Goal: Information Seeking & Learning: Learn about a topic

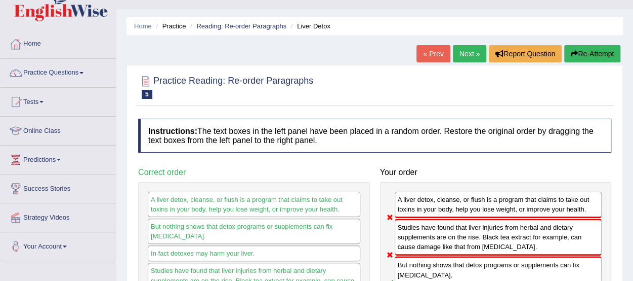
scroll to position [19, 0]
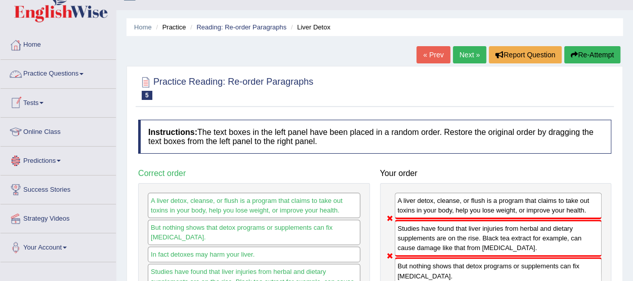
click at [61, 75] on link "Practice Questions" at bounding box center [58, 72] width 115 height 25
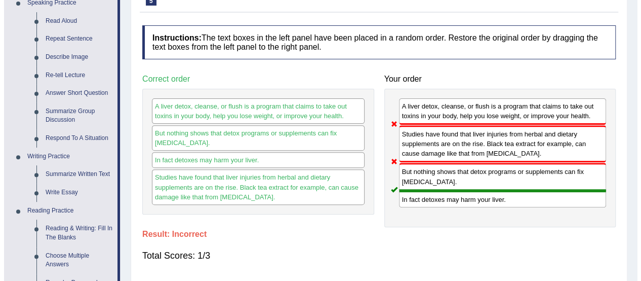
scroll to position [170, 0]
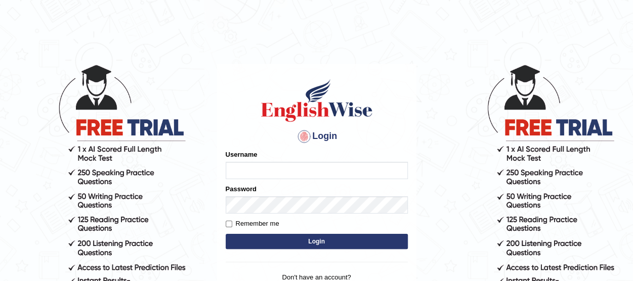
type input "benetta_parramatta"
click at [355, 237] on button "Login" at bounding box center [317, 240] width 182 height 15
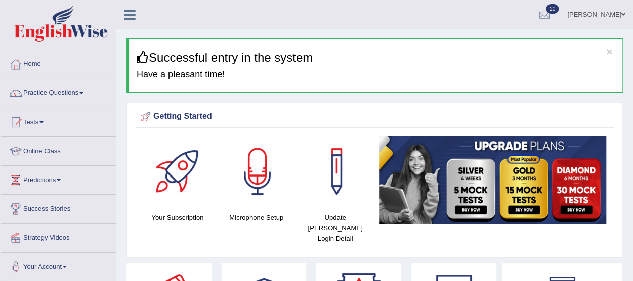
click at [75, 91] on link "Practice Questions" at bounding box center [58, 91] width 115 height 25
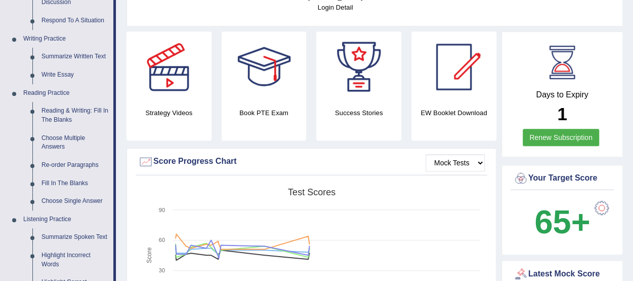
scroll to position [238, 0]
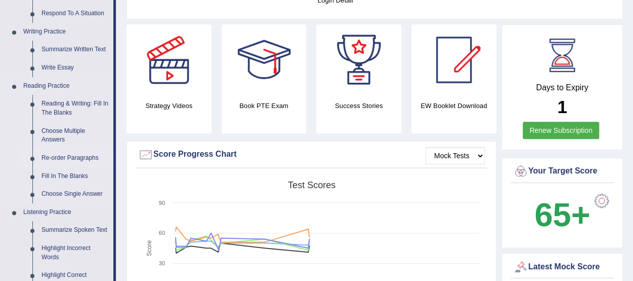
click at [77, 157] on link "Re-order Paragraphs" at bounding box center [75, 158] width 76 height 18
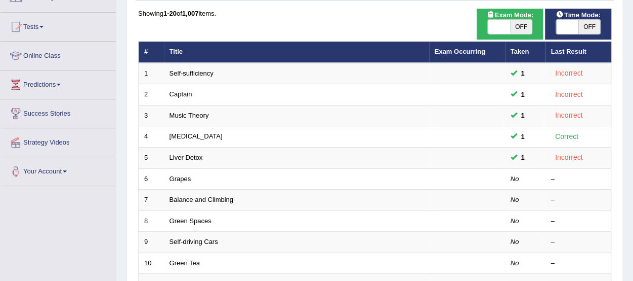
scroll to position [97, 0]
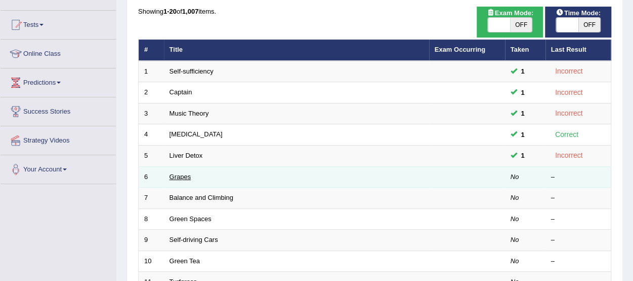
click at [178, 175] on link "Grapes" at bounding box center [181, 177] width 22 height 8
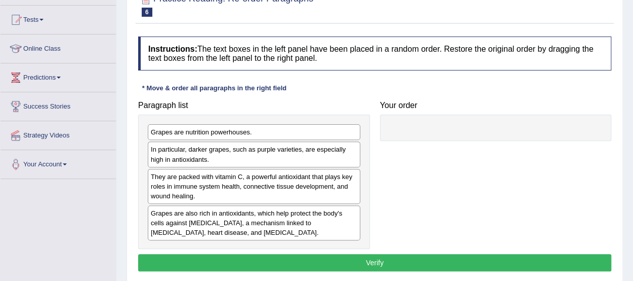
scroll to position [103, 0]
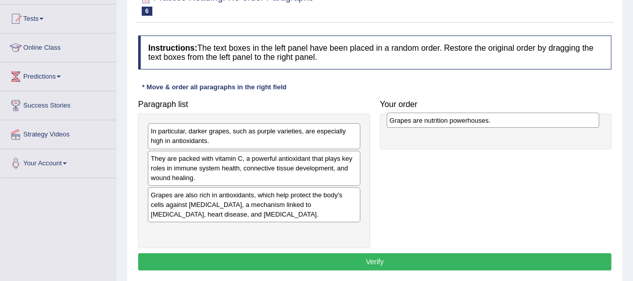
drag, startPoint x: 244, startPoint y: 132, endPoint x: 483, endPoint y: 121, distance: 239.2
click at [483, 121] on div "Grapes are nutrition powerhouses." at bounding box center [493, 119] width 213 height 15
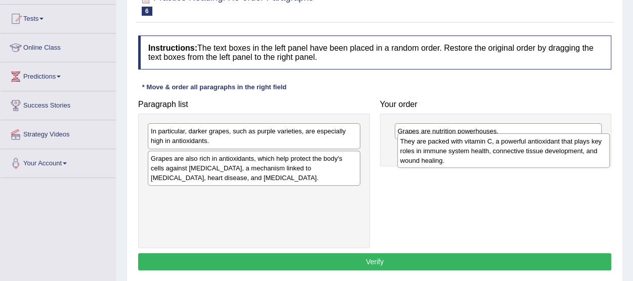
drag, startPoint x: 267, startPoint y: 169, endPoint x: 517, endPoint y: 152, distance: 250.2
click at [517, 152] on div "They are packed with vitamin C, a powerful antioxidant that plays key roles in …" at bounding box center [504, 150] width 213 height 35
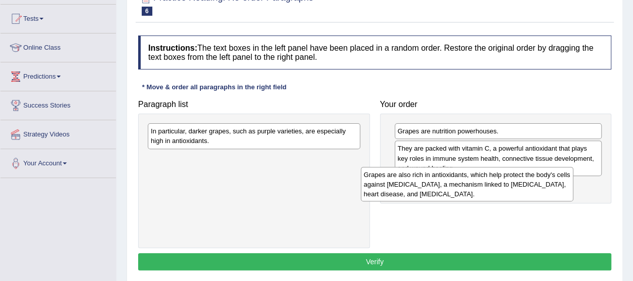
drag, startPoint x: 327, startPoint y: 169, endPoint x: 540, endPoint y: 186, distance: 213.9
click at [540, 186] on div "Grapes are also rich in antioxidants, which help protect the body's cells again…" at bounding box center [467, 184] width 213 height 35
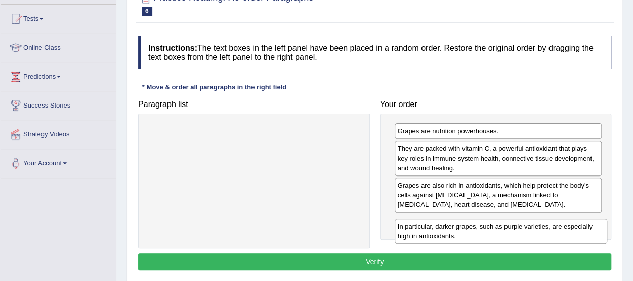
drag, startPoint x: 314, startPoint y: 137, endPoint x: 561, endPoint y: 232, distance: 264.8
click at [561, 232] on div "In particular, darker grapes, such as purple varieties, are especially high in …" at bounding box center [501, 230] width 213 height 25
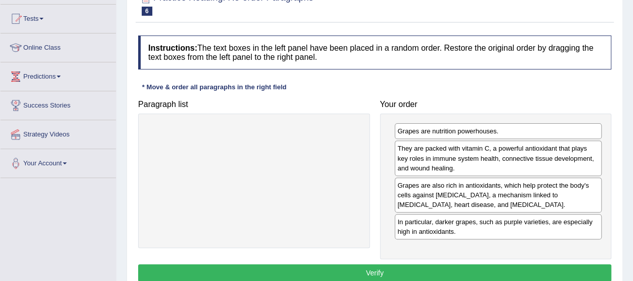
click at [490, 267] on button "Verify" at bounding box center [374, 272] width 473 height 17
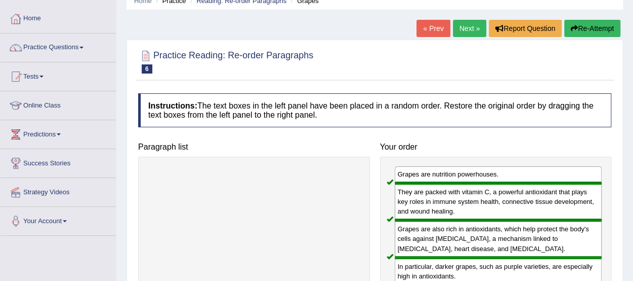
scroll to position [30, 0]
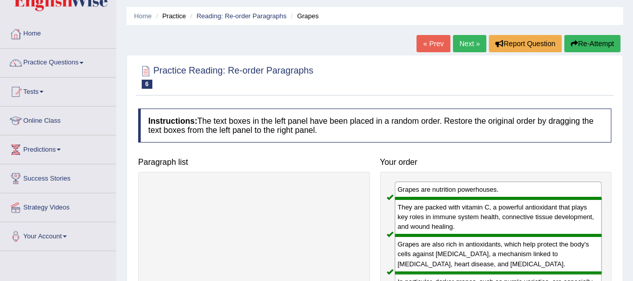
click at [466, 46] on link "Next »" at bounding box center [469, 43] width 33 height 17
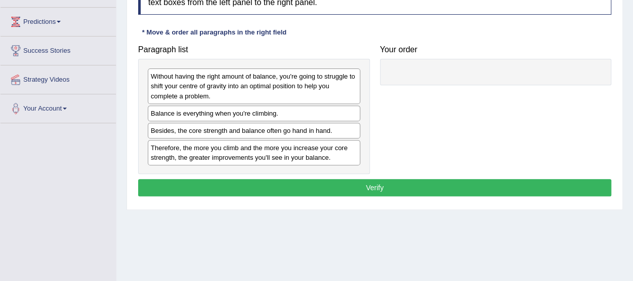
scroll to position [159, 0]
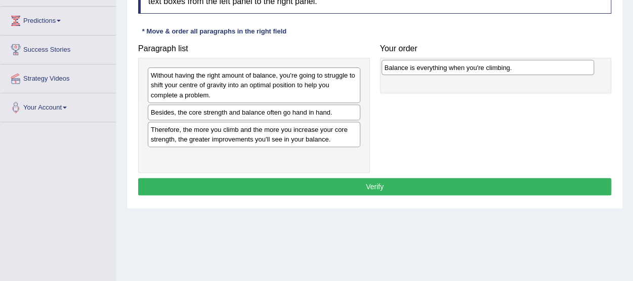
drag, startPoint x: 315, startPoint y: 110, endPoint x: 549, endPoint y: 66, distance: 238.1
click at [549, 66] on div "Balance is everything when you're climbing." at bounding box center [488, 67] width 213 height 15
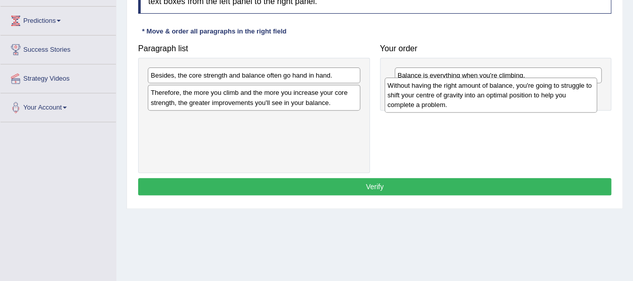
drag, startPoint x: 284, startPoint y: 81, endPoint x: 521, endPoint y: 91, distance: 237.2
click at [521, 91] on div "Without having the right amount of balance, you're going to struggle to shift y…" at bounding box center [491, 94] width 213 height 35
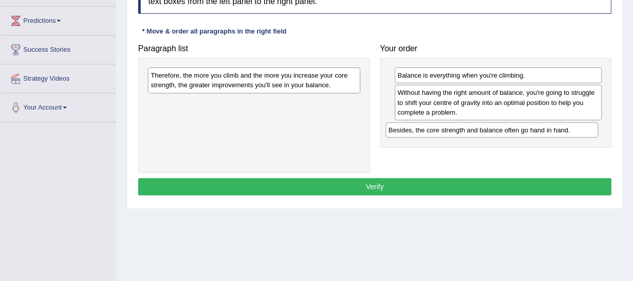
drag, startPoint x: 314, startPoint y: 80, endPoint x: 552, endPoint y: 134, distance: 244.2
click at [552, 134] on div "Besides, the core strength and balance often go hand in hand." at bounding box center [492, 129] width 213 height 15
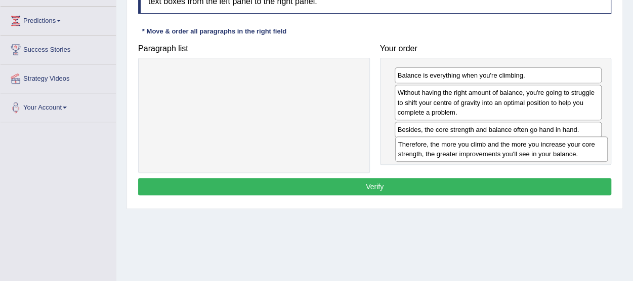
drag, startPoint x: 331, startPoint y: 87, endPoint x: 578, endPoint y: 155, distance: 256.9
click at [578, 155] on div "Therefore, the more you climb and the more you increase your core strength, the…" at bounding box center [501, 148] width 213 height 25
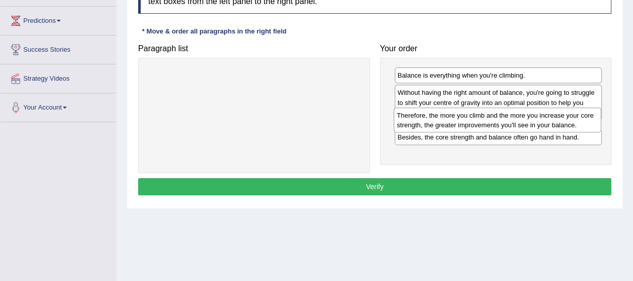
drag, startPoint x: 573, startPoint y: 149, endPoint x: 572, endPoint y: 119, distance: 30.4
click at [572, 119] on div "Therefore, the more you climb and the more you increase your core strength, the…" at bounding box center [498, 119] width 208 height 25
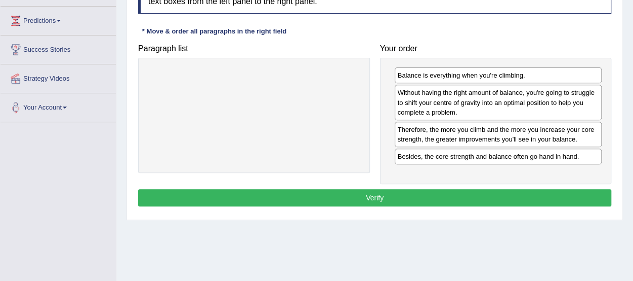
click at [525, 197] on button "Verify" at bounding box center [374, 197] width 473 height 17
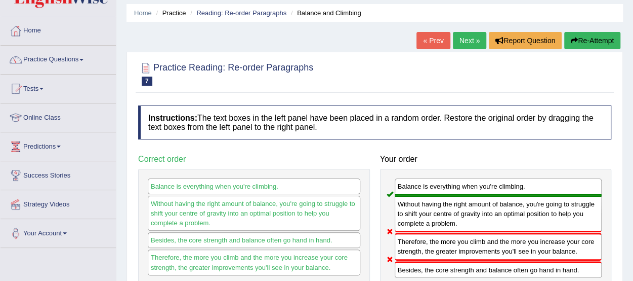
scroll to position [32, 0]
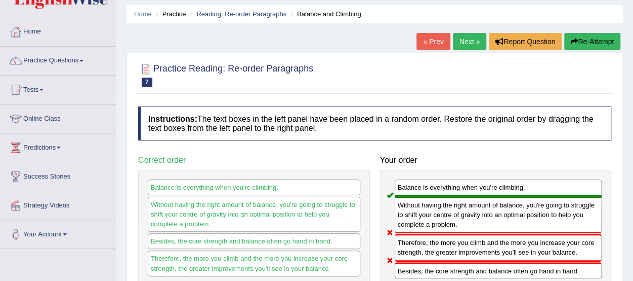
click at [591, 41] on button "Re-Attempt" at bounding box center [593, 41] width 56 height 17
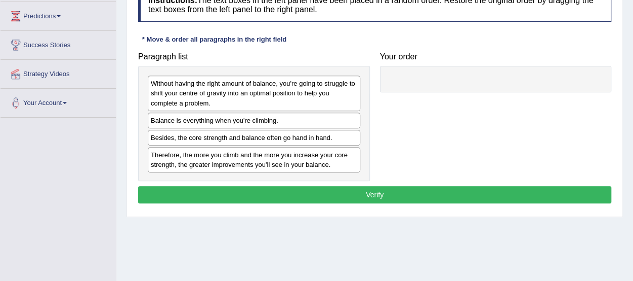
scroll to position [163, 0]
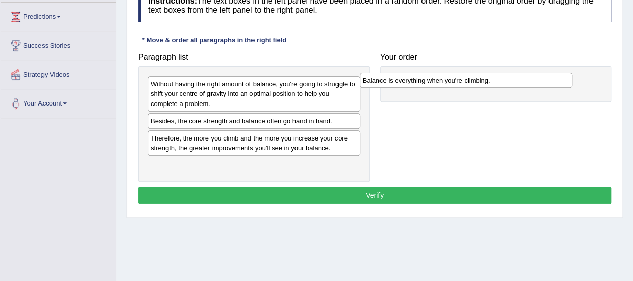
drag, startPoint x: 262, startPoint y: 126, endPoint x: 474, endPoint y: 86, distance: 215.9
click at [474, 86] on div "Balance is everything when you're climbing." at bounding box center [466, 79] width 213 height 15
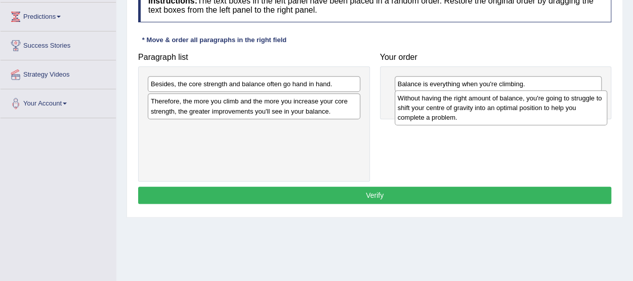
drag, startPoint x: 297, startPoint y: 95, endPoint x: 544, endPoint y: 108, distance: 247.5
click at [544, 108] on div "Without having the right amount of balance, you're going to struggle to shift y…" at bounding box center [501, 107] width 213 height 35
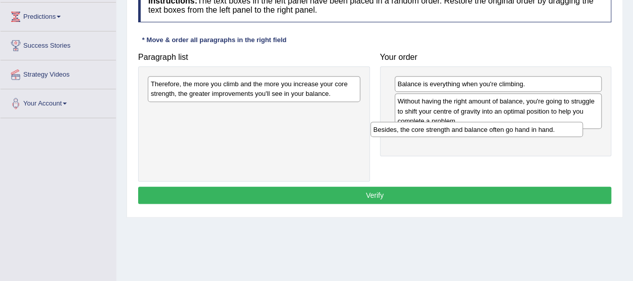
drag, startPoint x: 339, startPoint y: 83, endPoint x: 563, endPoint y: 128, distance: 227.8
click at [563, 128] on div "Besides, the core strength and balance often go hand in hand." at bounding box center [477, 129] width 213 height 15
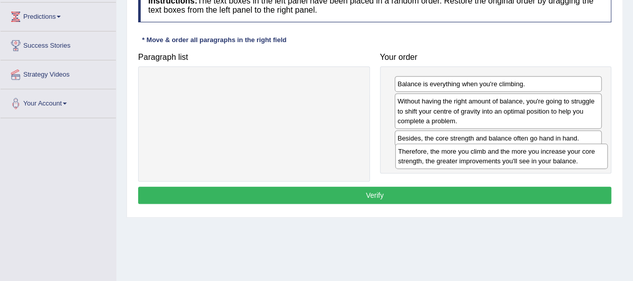
drag, startPoint x: 349, startPoint y: 88, endPoint x: 597, endPoint y: 155, distance: 256.5
click at [597, 155] on div "Therefore, the more you climb and the more you increase your core strength, the…" at bounding box center [501, 155] width 213 height 25
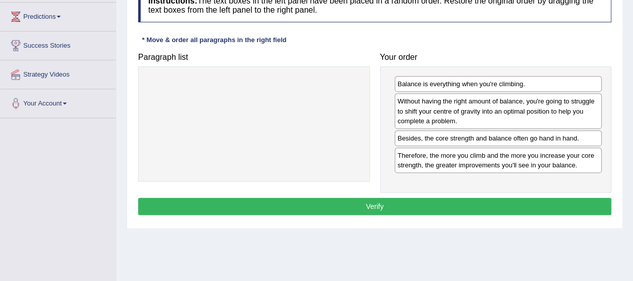
click at [542, 200] on button "Verify" at bounding box center [374, 205] width 473 height 17
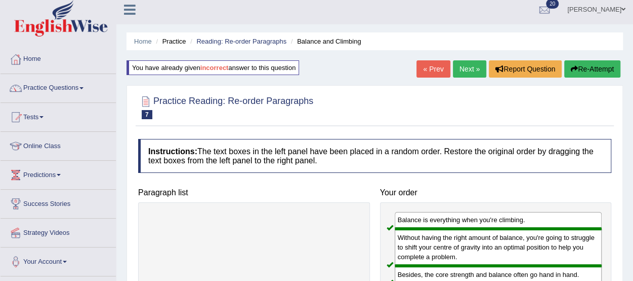
scroll to position [0, 0]
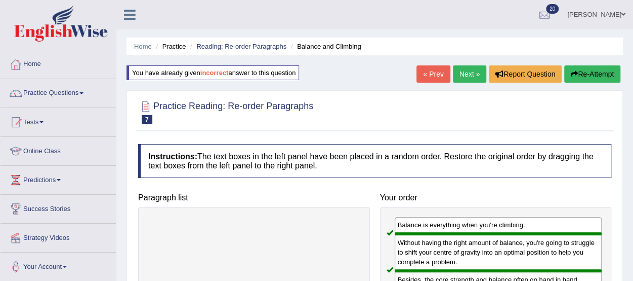
click at [471, 66] on link "Next »" at bounding box center [469, 73] width 33 height 17
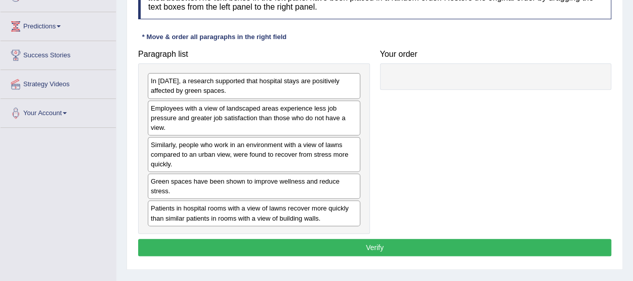
scroll to position [154, 0]
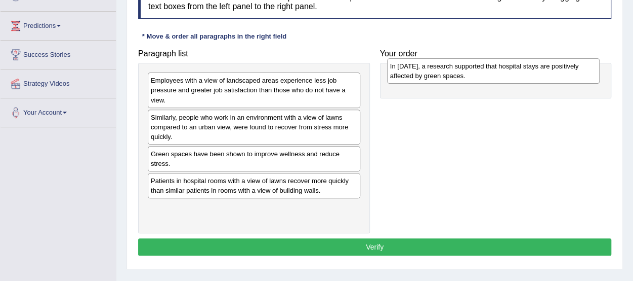
drag, startPoint x: 302, startPoint y: 89, endPoint x: 542, endPoint y: 75, distance: 239.9
click at [542, 75] on div "In [DATE], a research supported that hospital stays are positively affected by …" at bounding box center [493, 70] width 213 height 25
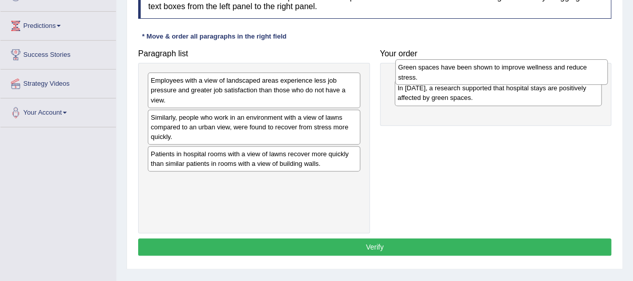
drag, startPoint x: 268, startPoint y: 158, endPoint x: 516, endPoint y: 72, distance: 262.0
click at [516, 72] on div "Green spaces have been shown to improve wellness and reduce stress." at bounding box center [501, 71] width 213 height 25
drag, startPoint x: 489, startPoint y: 108, endPoint x: 488, endPoint y: 68, distance: 40.0
click at [488, 68] on div "In [DATE], a research supported that hospital stays are positively affected by …" at bounding box center [499, 71] width 208 height 25
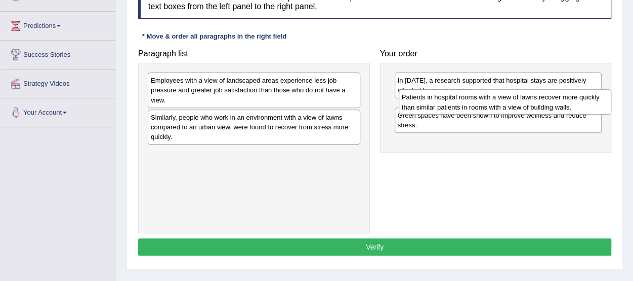
drag, startPoint x: 343, startPoint y: 158, endPoint x: 594, endPoint y: 102, distance: 257.3
click at [594, 102] on div "Patients in hospital rooms with a view of lawns recover more quickly than simil…" at bounding box center [505, 101] width 213 height 25
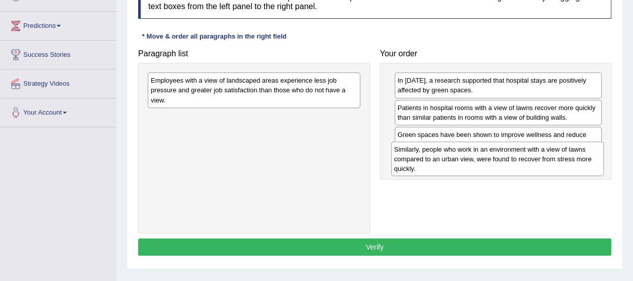
drag, startPoint x: 303, startPoint y: 127, endPoint x: 547, endPoint y: 160, distance: 245.7
click at [547, 160] on div "Similarly, people who work in an environment with a view of lawns compared to a…" at bounding box center [497, 158] width 213 height 35
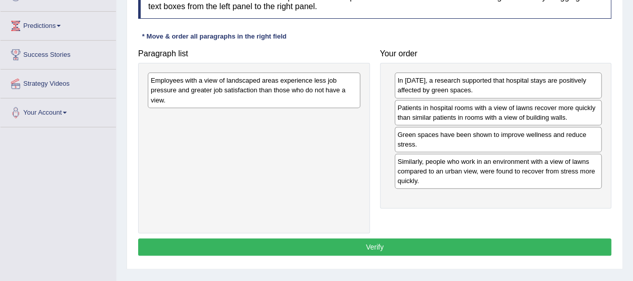
click at [341, 101] on div "Employees with a view of landscaped areas experience less job pressure and grea…" at bounding box center [254, 89] width 213 height 35
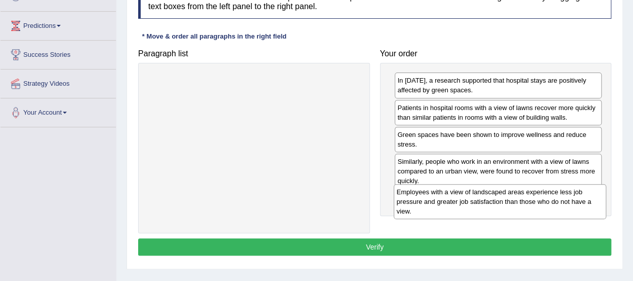
drag, startPoint x: 304, startPoint y: 87, endPoint x: 550, endPoint y: 199, distance: 270.1
click at [550, 199] on div "Employees with a view of landscaped areas experience less job pressure and grea…" at bounding box center [500, 201] width 213 height 35
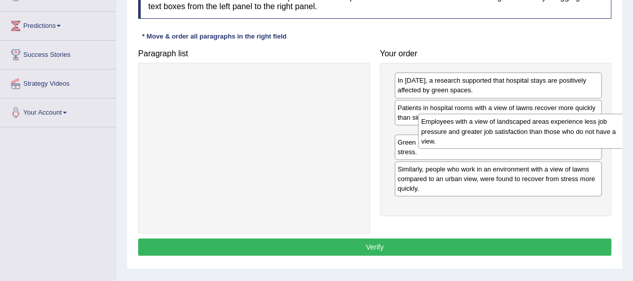
drag, startPoint x: 513, startPoint y: 202, endPoint x: 531, endPoint y: 127, distance: 77.0
click at [531, 127] on div "Employees with a view of landscaped areas experience less job pressure and grea…" at bounding box center [522, 130] width 208 height 35
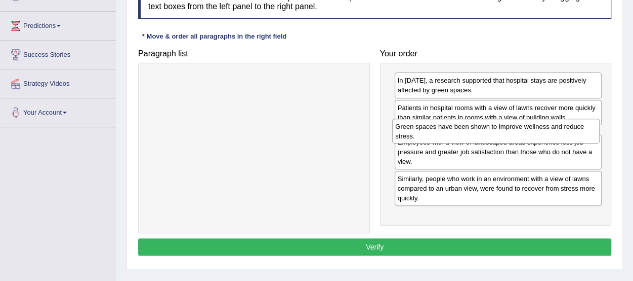
drag, startPoint x: 512, startPoint y: 176, endPoint x: 510, endPoint y: 132, distance: 44.1
click at [510, 132] on div "Green spaces have been shown to improve wellness and reduce stress." at bounding box center [496, 130] width 208 height 25
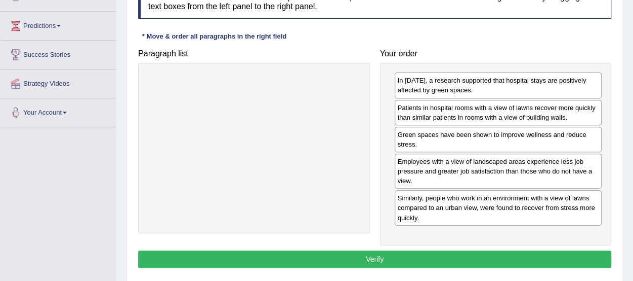
click at [501, 256] on button "Verify" at bounding box center [374, 258] width 473 height 17
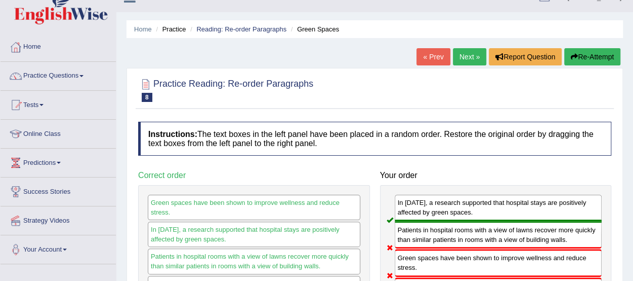
scroll to position [0, 0]
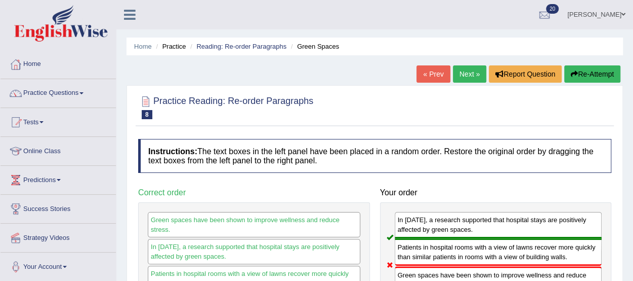
click at [588, 72] on button "Re-Attempt" at bounding box center [593, 73] width 56 height 17
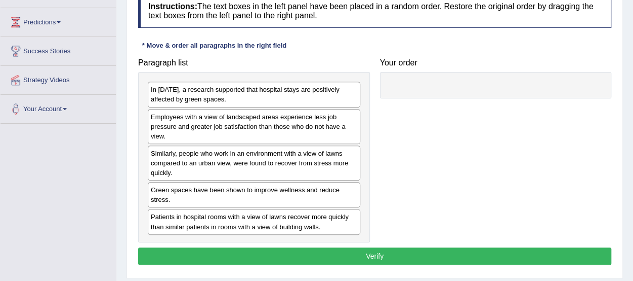
scroll to position [157, 0]
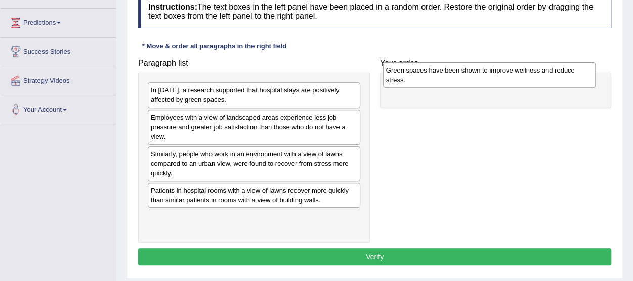
drag, startPoint x: 245, startPoint y: 192, endPoint x: 480, endPoint y: 73, distance: 263.8
click at [480, 73] on div "Green spaces have been shown to improve wellness and reduce stress." at bounding box center [489, 74] width 213 height 25
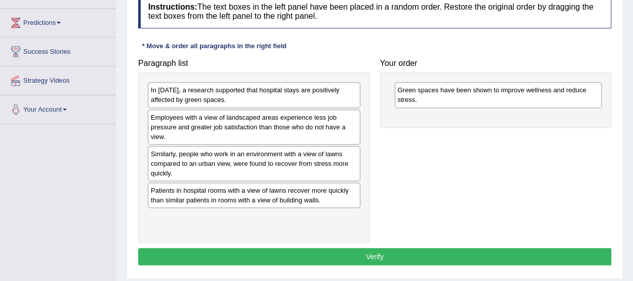
click at [248, 101] on div "In 2002, a research supported that hospital stays are positively affected by gr…" at bounding box center [254, 94] width 213 height 25
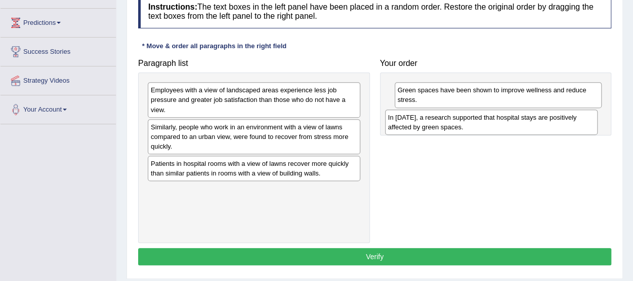
drag, startPoint x: 248, startPoint y: 101, endPoint x: 485, endPoint y: 128, distance: 239.1
click at [485, 128] on div "In 2002, a research supported that hospital stays are positively affected by gr…" at bounding box center [491, 121] width 213 height 25
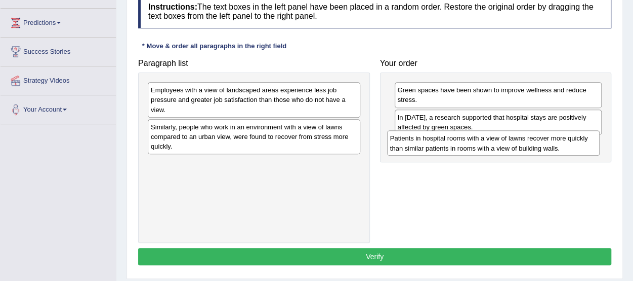
drag, startPoint x: 302, startPoint y: 174, endPoint x: 541, endPoint y: 149, distance: 240.7
click at [541, 149] on div "Patients in hospital rooms with a view of lawns recover more quickly than simil…" at bounding box center [493, 142] width 213 height 25
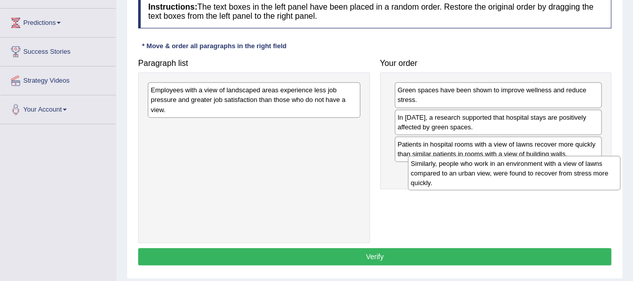
drag, startPoint x: 299, startPoint y: 140, endPoint x: 559, endPoint y: 176, distance: 262.8
click at [559, 176] on div "Similarly, people who work in an environment with a view of lawns compared to a…" at bounding box center [514, 172] width 213 height 35
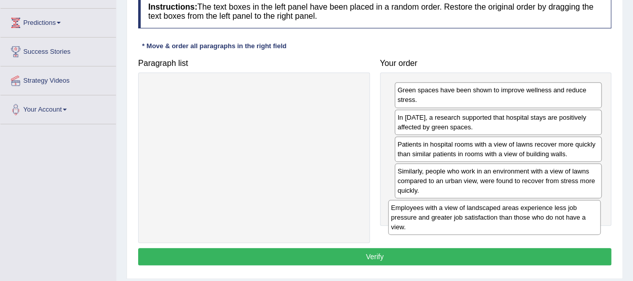
drag, startPoint x: 340, startPoint y: 94, endPoint x: 581, endPoint y: 211, distance: 267.5
click at [581, 211] on div "Employees with a view of landscaped areas experience less job pressure and grea…" at bounding box center [494, 217] width 213 height 35
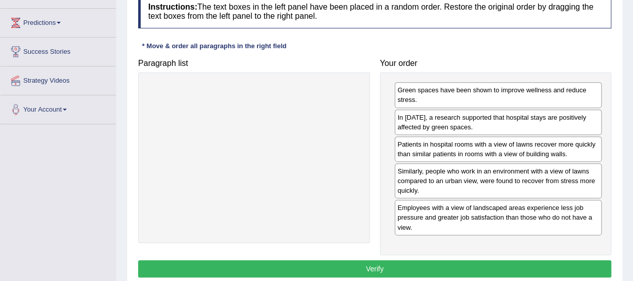
click at [520, 265] on button "Verify" at bounding box center [374, 268] width 473 height 17
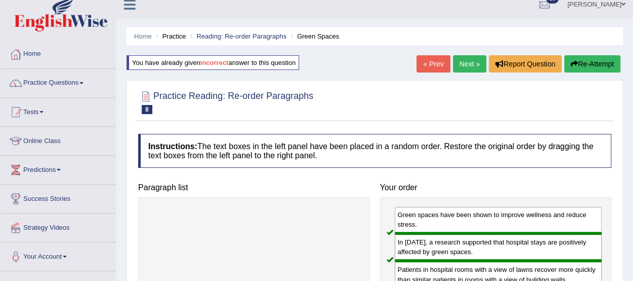
scroll to position [0, 0]
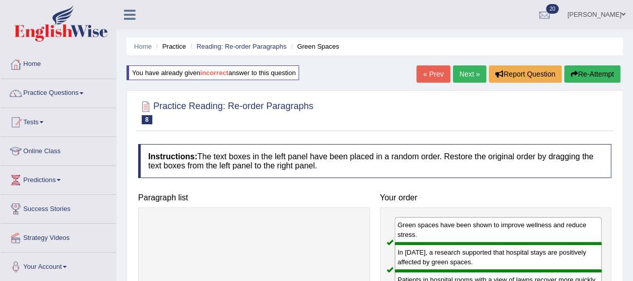
click at [461, 76] on link "Next »" at bounding box center [469, 73] width 33 height 17
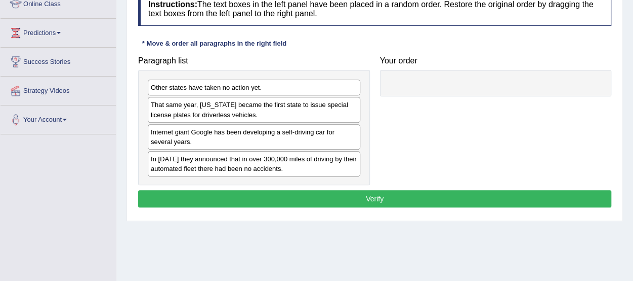
scroll to position [145, 0]
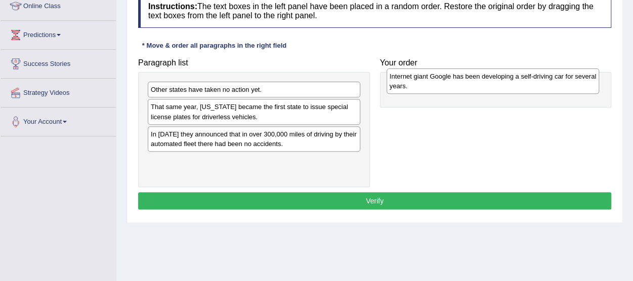
drag, startPoint x: 207, startPoint y: 133, endPoint x: 446, endPoint y: 76, distance: 245.6
click at [446, 76] on div "Internet giant Google has been developing a self-driving car for several years." at bounding box center [493, 80] width 213 height 25
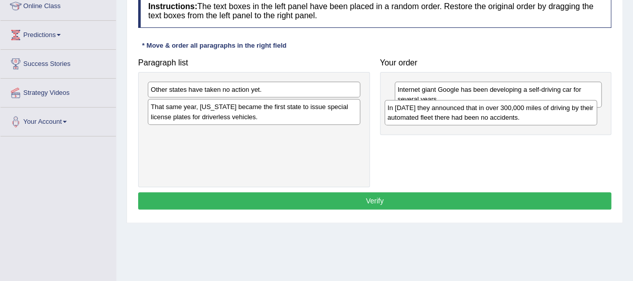
drag, startPoint x: 214, startPoint y: 139, endPoint x: 451, endPoint y: 113, distance: 238.4
click at [451, 113] on div "In [DATE] they announced that in over 300,000 miles of driving by their automat…" at bounding box center [491, 112] width 213 height 25
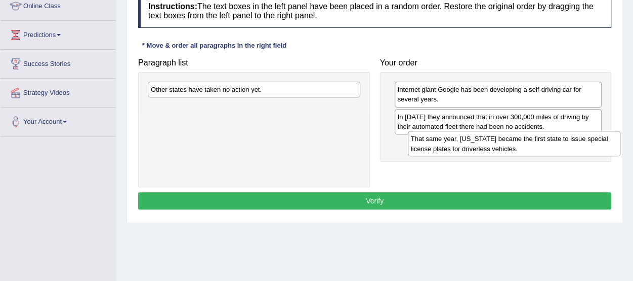
drag, startPoint x: 225, startPoint y: 117, endPoint x: 485, endPoint y: 150, distance: 262.3
click at [485, 150] on div "That same year, [US_STATE] became the first state to issue special license plat…" at bounding box center [514, 143] width 213 height 25
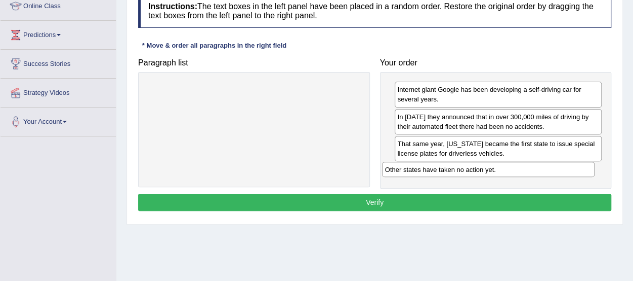
drag, startPoint x: 307, startPoint y: 87, endPoint x: 545, endPoint y: 166, distance: 251.2
click at [545, 166] on div "Other states have taken no action yet." at bounding box center [488, 169] width 213 height 15
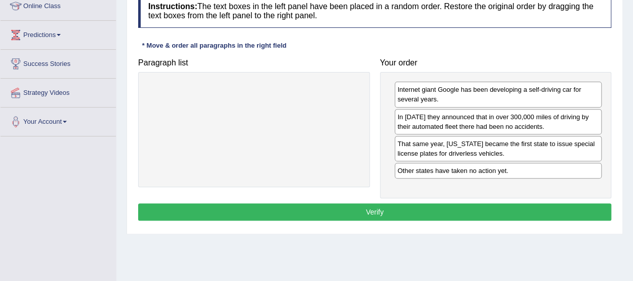
click at [490, 214] on button "Verify" at bounding box center [374, 211] width 473 height 17
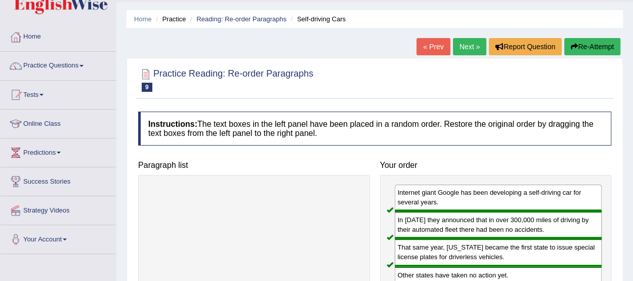
scroll to position [0, 0]
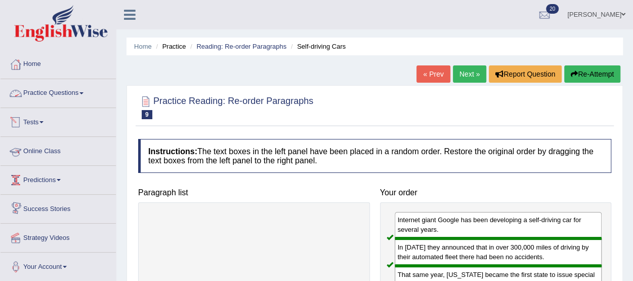
click at [60, 92] on link "Practice Questions" at bounding box center [58, 91] width 115 height 25
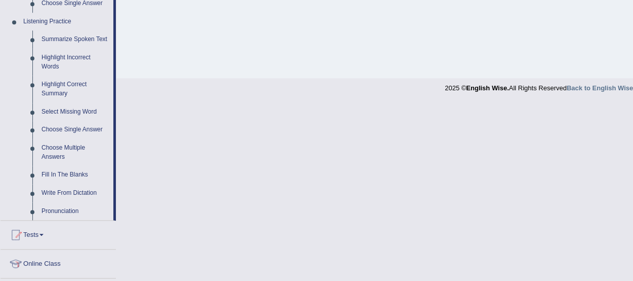
scroll to position [430, 0]
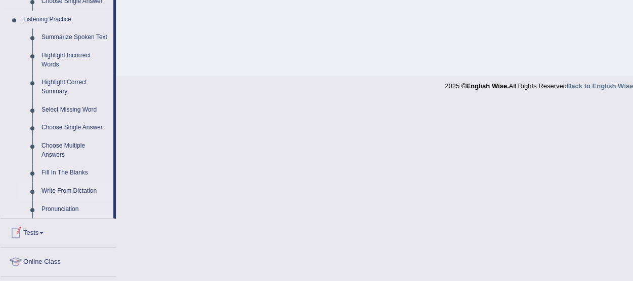
click at [83, 189] on link "Write From Dictation" at bounding box center [75, 191] width 76 height 18
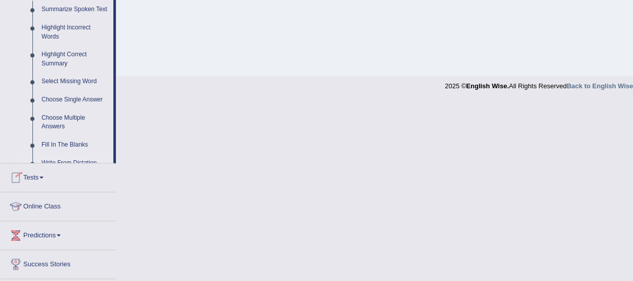
scroll to position [251, 0]
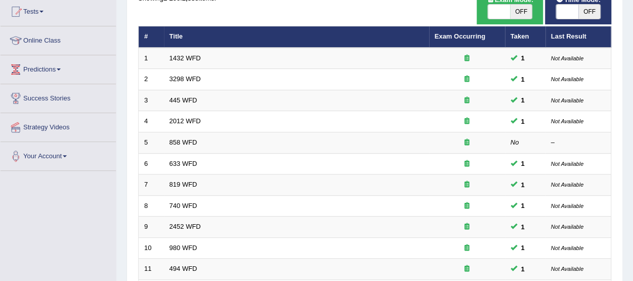
scroll to position [106, 0]
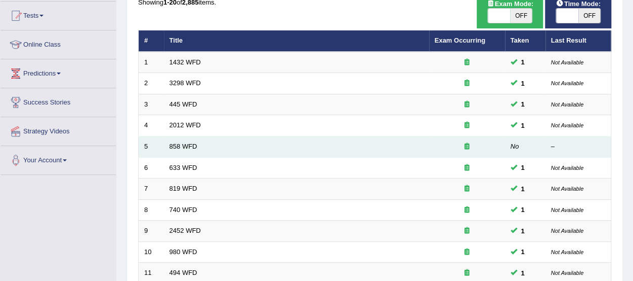
click at [197, 144] on td "858 WFD" at bounding box center [296, 146] width 265 height 21
click at [187, 145] on link "858 WFD" at bounding box center [184, 146] width 28 height 8
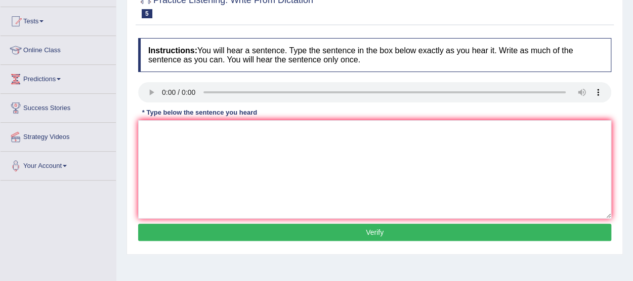
scroll to position [104, 0]
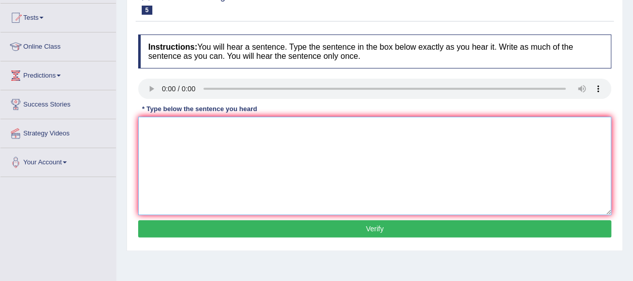
click at [173, 160] on textarea at bounding box center [374, 165] width 473 height 98
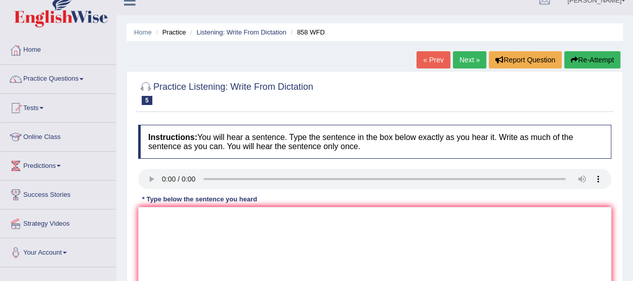
scroll to position [0, 0]
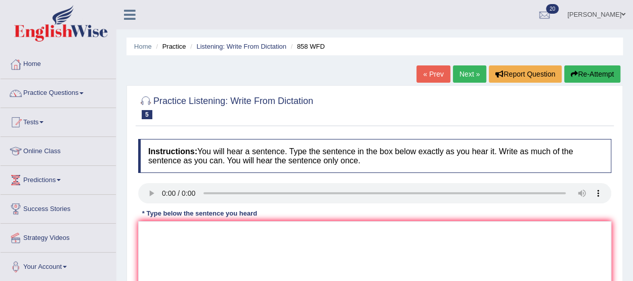
click at [467, 68] on link "Next »" at bounding box center [469, 73] width 33 height 17
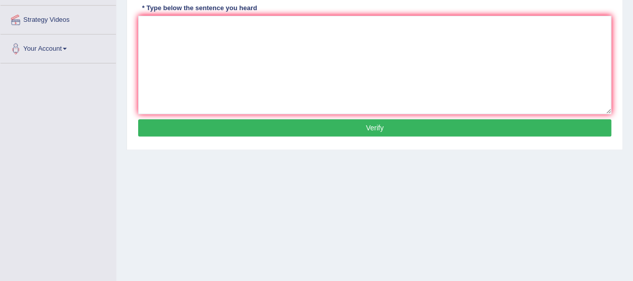
scroll to position [251, 0]
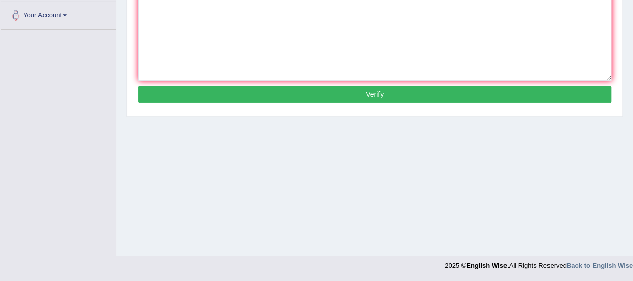
click at [418, 220] on div "Home Practice Listening: Write From Dictation 633 WFD You have already given an…" at bounding box center [374, 2] width 517 height 506
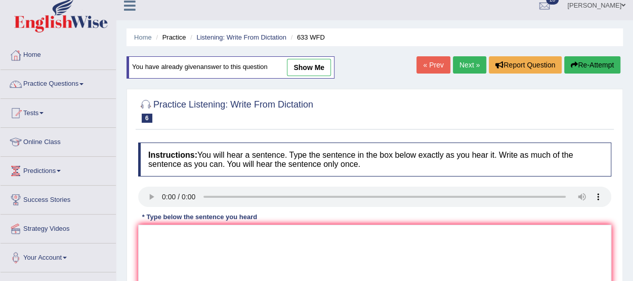
scroll to position [0, 0]
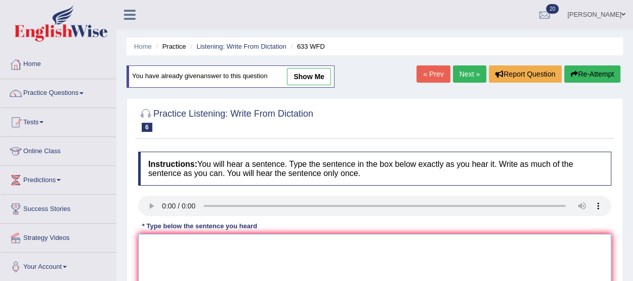
click at [162, 245] on textarea at bounding box center [374, 282] width 473 height 98
click at [220, 243] on textarea "Research shows that exciesing makes us feel better." at bounding box center [374, 282] width 473 height 98
click at [239, 243] on textarea "Research shows that exerciesing makes us feel better." at bounding box center [374, 282] width 473 height 98
click at [232, 242] on textarea "Research shows that exercing makes us feel better." at bounding box center [374, 282] width 473 height 98
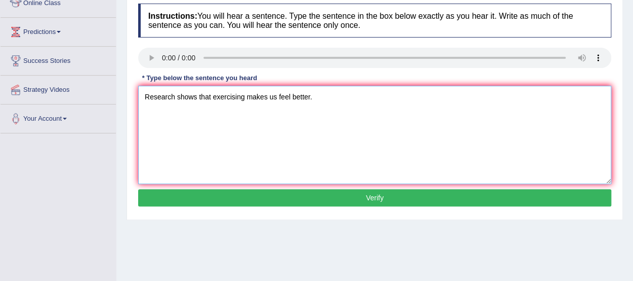
scroll to position [146, 0]
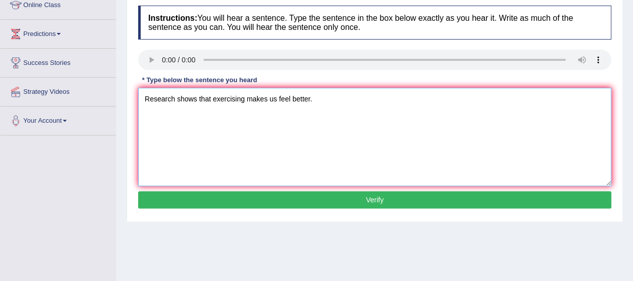
type textarea "Research shows that exercising makes us feel better."
click at [587, 195] on button "Verify" at bounding box center [374, 199] width 473 height 17
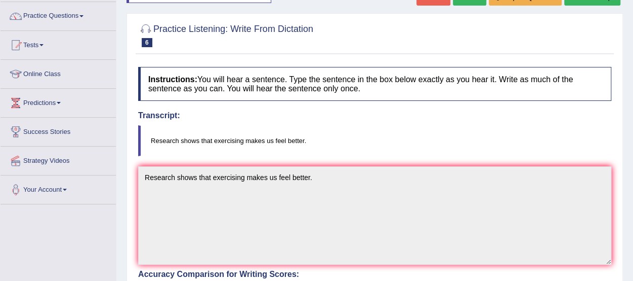
scroll to position [0, 0]
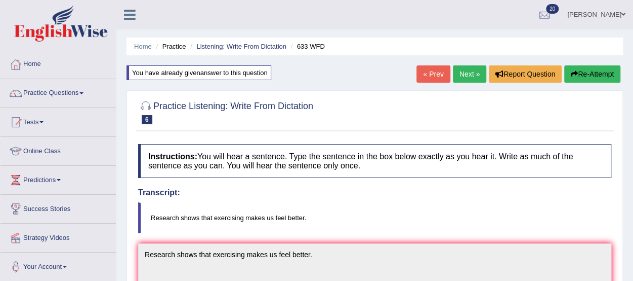
click at [461, 72] on link "Next »" at bounding box center [469, 73] width 33 height 17
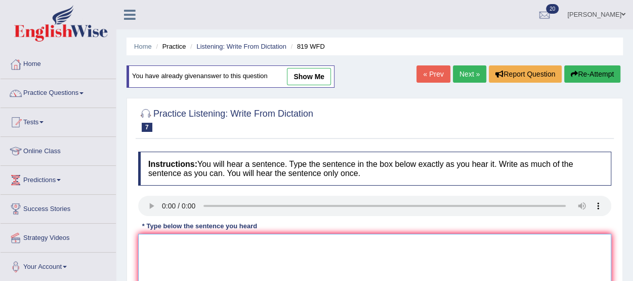
click at [151, 253] on textarea at bounding box center [374, 282] width 473 height 98
click at [160, 242] on textarea "Plant are able to continue growing throughout their lifes." at bounding box center [374, 282] width 473 height 98
type textarea "Plants are able to continue growing throughout their lifes."
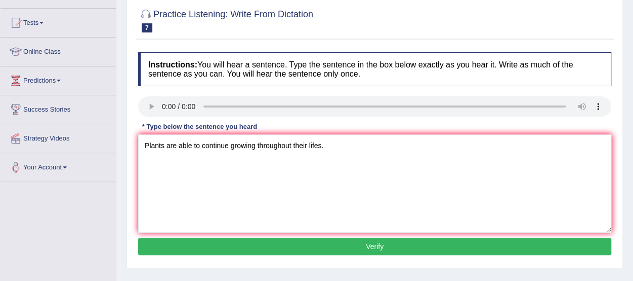
scroll to position [100, 0]
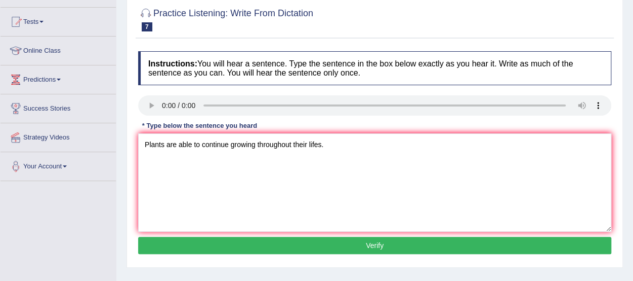
click at [419, 250] on button "Verify" at bounding box center [374, 244] width 473 height 17
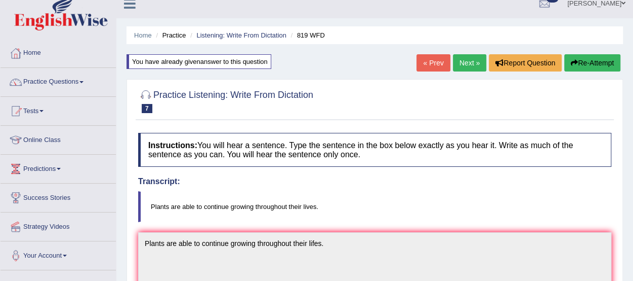
scroll to position [0, 0]
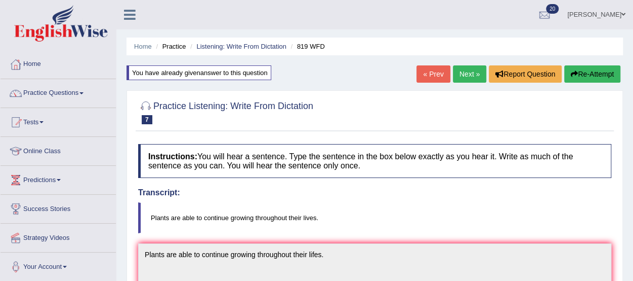
click at [457, 69] on link "Next »" at bounding box center [469, 73] width 33 height 17
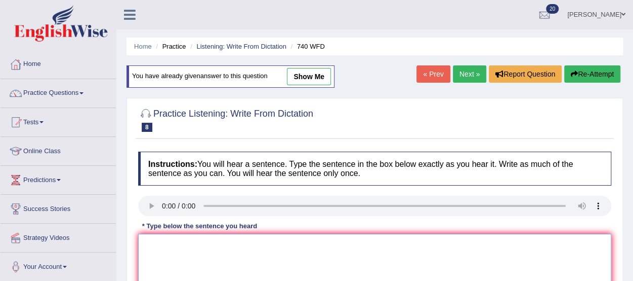
click at [155, 256] on textarea at bounding box center [374, 282] width 473 height 98
click at [166, 242] on textarea "A serices abservations were [PERSON_NAME] out in the classrooms." at bounding box center [374, 282] width 473 height 98
click at [246, 239] on textarea "A series abservations were [PERSON_NAME] out in the classrooms." at bounding box center [374, 282] width 473 height 98
click at [245, 243] on textarea "A series abservations were [PERSON_NAME] out in the classrooms." at bounding box center [374, 282] width 473 height 98
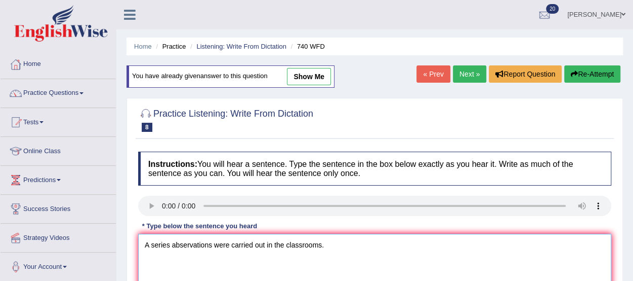
click at [171, 239] on textarea "A series abservations were carried out in the classrooms." at bounding box center [374, 282] width 473 height 98
click at [340, 241] on textarea "A series of the abservations were carried out in the classrooms." at bounding box center [374, 282] width 473 height 98
click at [161, 243] on textarea "A series of the abservations were carried out in the classroom." at bounding box center [374, 282] width 473 height 98
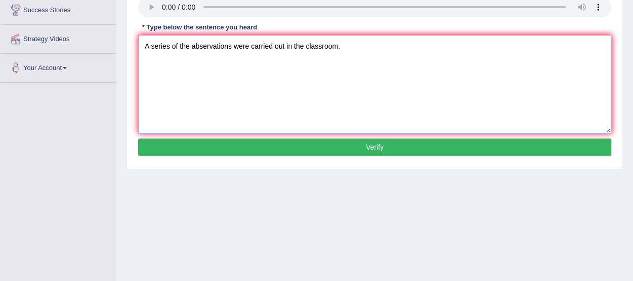
scroll to position [196, 0]
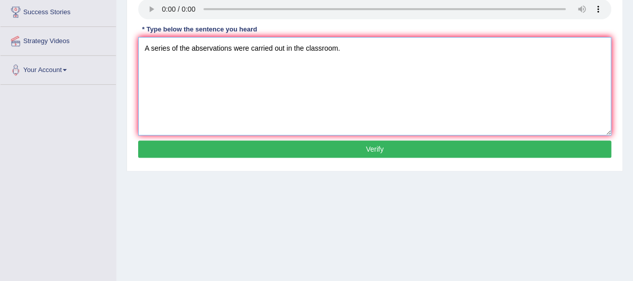
type textarea "A series of the abservations were carried out in the classroom."
click at [556, 145] on button "Verify" at bounding box center [374, 148] width 473 height 17
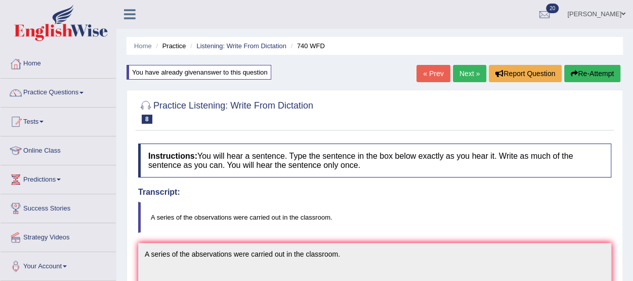
scroll to position [0, 0]
click at [579, 70] on button "Re-Attempt" at bounding box center [593, 73] width 56 height 17
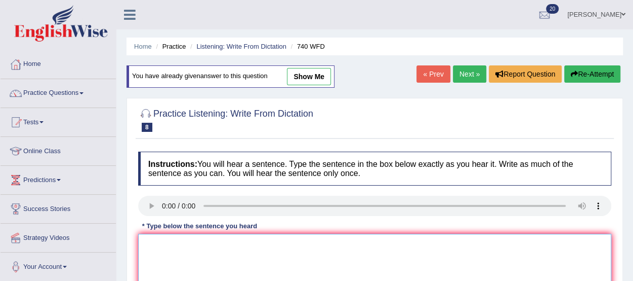
click at [169, 262] on textarea at bounding box center [374, 282] width 473 height 98
click at [234, 242] on textarea "A serise of the observation were carried" at bounding box center [374, 282] width 473 height 98
click at [276, 241] on textarea "A serise of the observation were carried" at bounding box center [374, 282] width 473 height 98
click at [227, 240] on textarea "A serise of the observation were carried out in the classroom." at bounding box center [374, 282] width 473 height 98
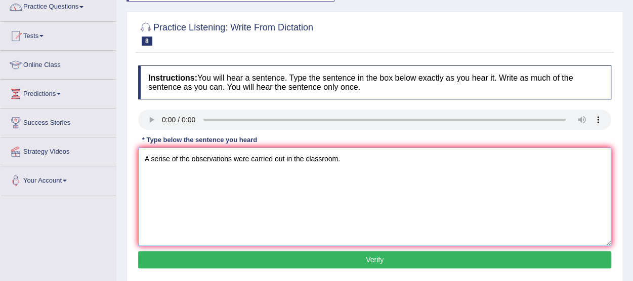
scroll to position [87, 0]
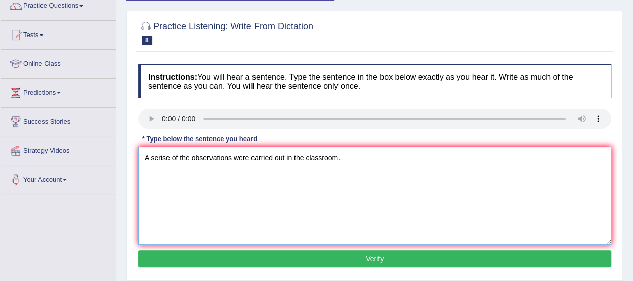
type textarea "A serise of the observations were carried out in the classroom."
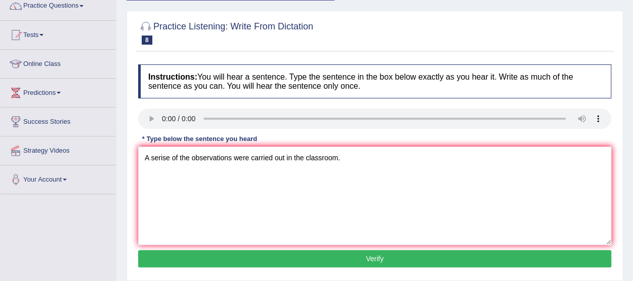
click at [509, 255] on button "Verify" at bounding box center [374, 258] width 473 height 17
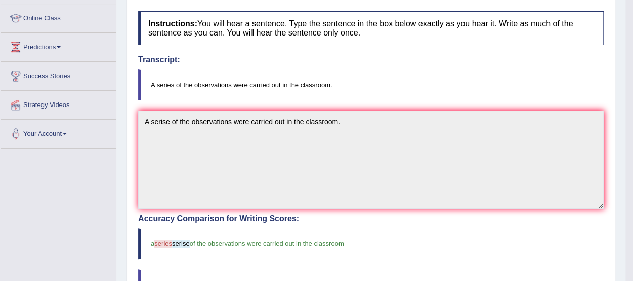
scroll to position [0, 0]
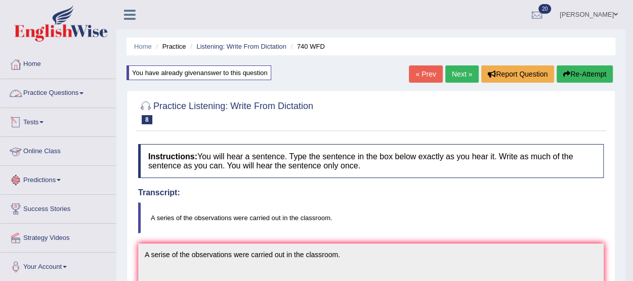
click at [65, 88] on link "Practice Questions" at bounding box center [58, 91] width 115 height 25
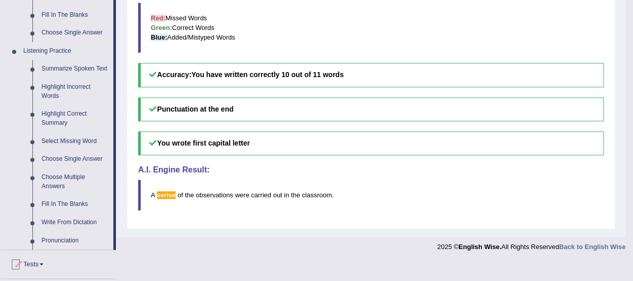
scroll to position [400, 0]
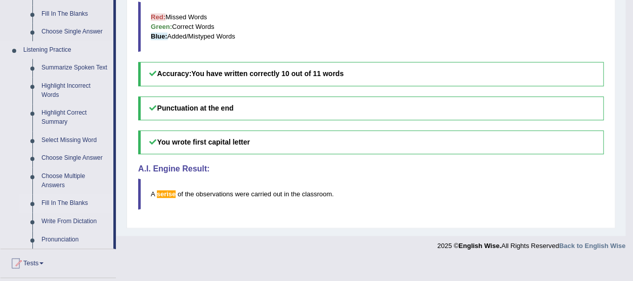
click at [58, 200] on link "Fill In The Blanks" at bounding box center [75, 203] width 76 height 18
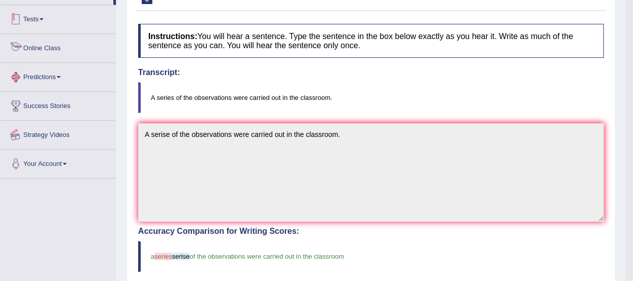
scroll to position [243, 0]
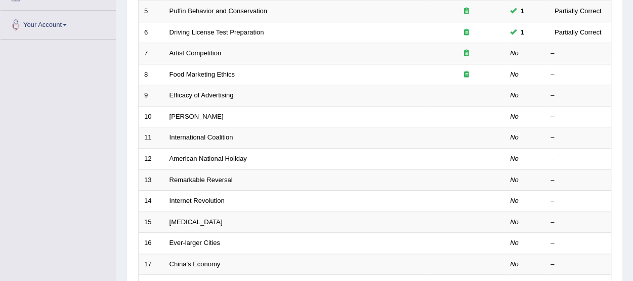
scroll to position [266, 0]
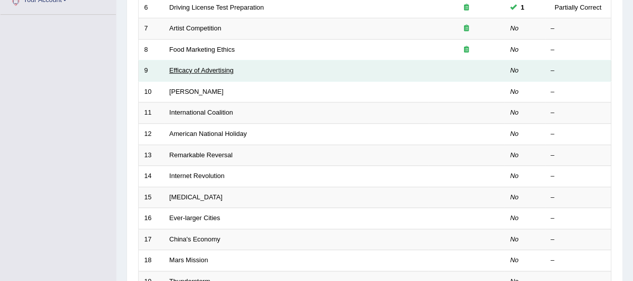
click at [193, 67] on link "Efficacy of Advertising" at bounding box center [202, 70] width 64 height 8
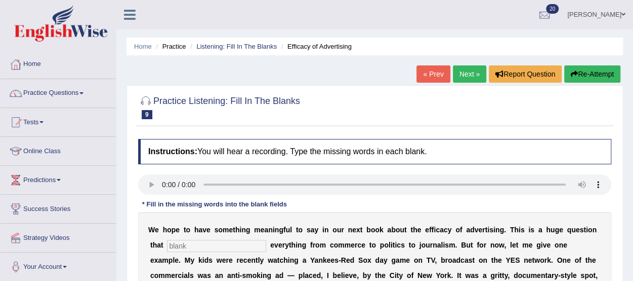
click at [465, 69] on link "Next »" at bounding box center [469, 73] width 33 height 17
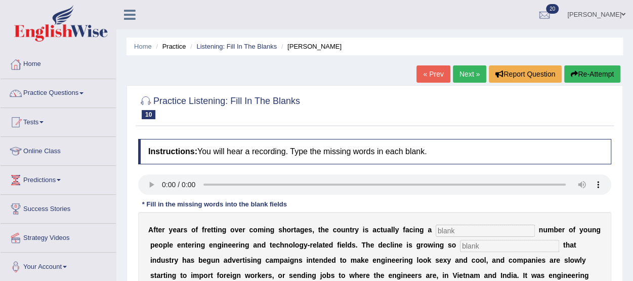
click at [463, 72] on link "Next »" at bounding box center [469, 73] width 33 height 17
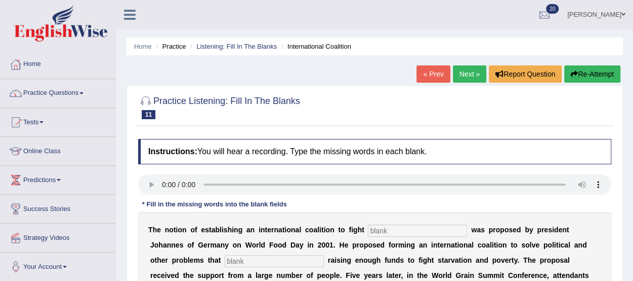
click at [430, 72] on link "« Prev" at bounding box center [433, 73] width 33 height 17
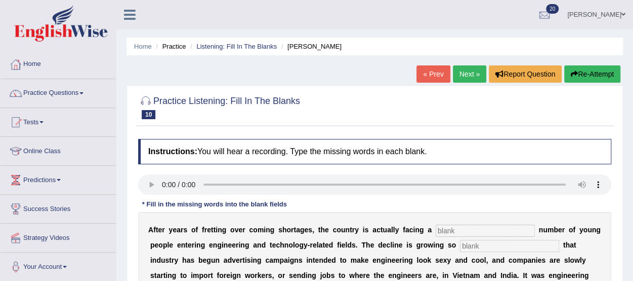
click at [430, 72] on link "« Prev" at bounding box center [433, 73] width 33 height 17
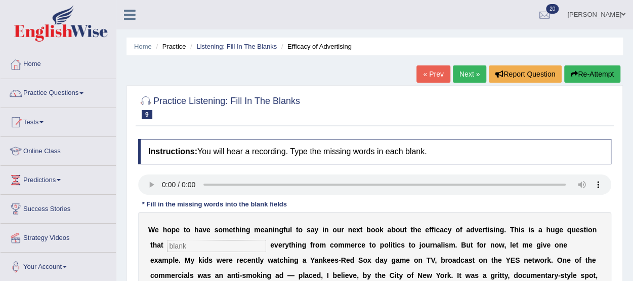
click at [430, 72] on link "« Prev" at bounding box center [433, 73] width 33 height 17
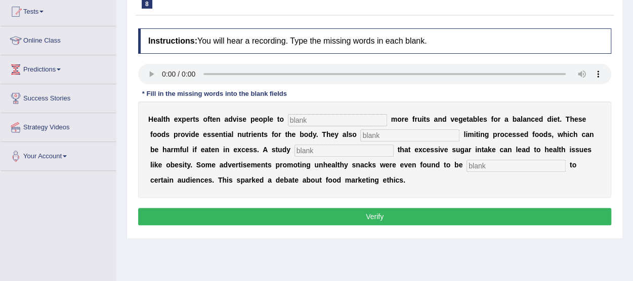
scroll to position [126, 0]
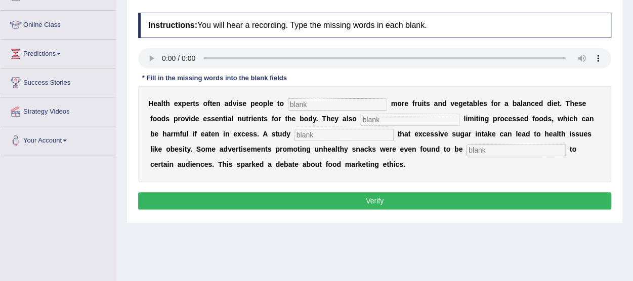
click at [329, 104] on input "text" at bounding box center [337, 104] width 99 height 12
click at [385, 118] on input "text" at bounding box center [410, 119] width 99 height 12
click at [312, 132] on input "text" at bounding box center [344, 135] width 99 height 12
click at [480, 151] on input "text" at bounding box center [516, 150] width 99 height 12
click at [294, 103] on input "text" at bounding box center [337, 104] width 99 height 12
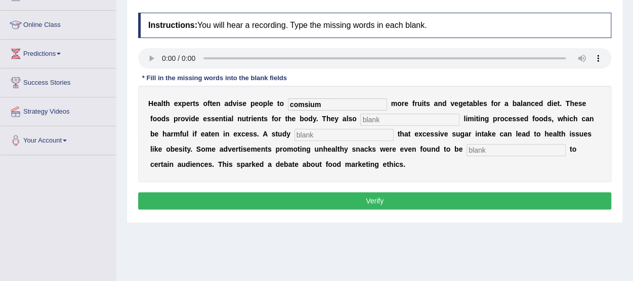
click at [304, 101] on input "comsium" at bounding box center [337, 104] width 99 height 12
click at [318, 102] on input "consium" at bounding box center [337, 104] width 99 height 12
click at [308, 100] on input "consium" at bounding box center [337, 104] width 99 height 12
click at [318, 101] on input "consum" at bounding box center [337, 104] width 99 height 12
type input "consumed"
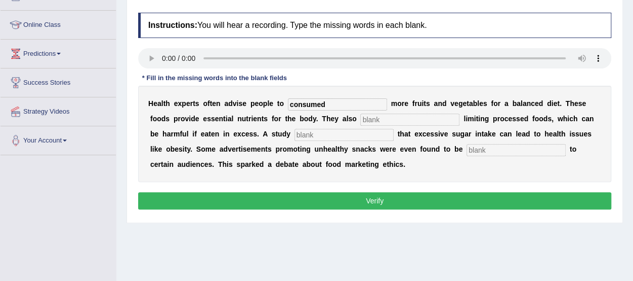
click at [377, 117] on input "text" at bounding box center [410, 119] width 99 height 12
type input "recommand"
click at [366, 132] on input "text" at bounding box center [344, 135] width 99 height 12
click at [495, 148] on input "text" at bounding box center [516, 150] width 99 height 12
type input "offensive"
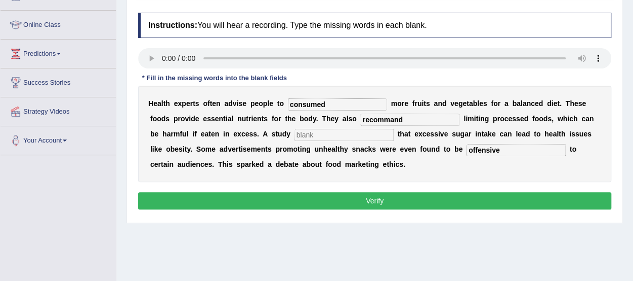
click at [375, 135] on input "text" at bounding box center [344, 135] width 99 height 12
click at [302, 136] on input "text" at bounding box center [344, 135] width 99 height 12
type input "diagnose"
click at [403, 116] on input "recommand" at bounding box center [410, 119] width 99 height 12
click at [392, 118] on input "recommanded" at bounding box center [410, 119] width 99 height 12
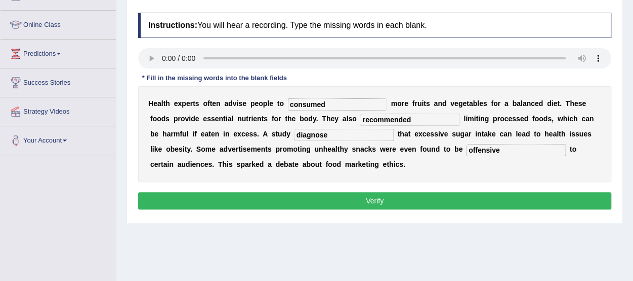
type input "recommended"
click at [386, 198] on button "Verify" at bounding box center [374, 200] width 473 height 17
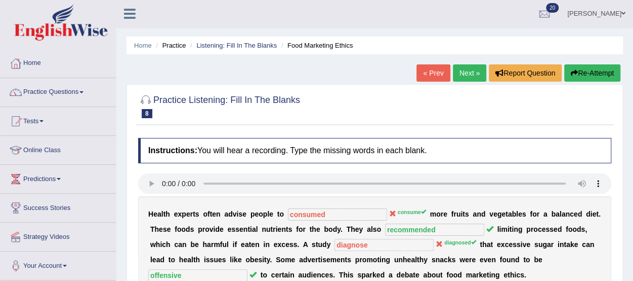
scroll to position [0, 0]
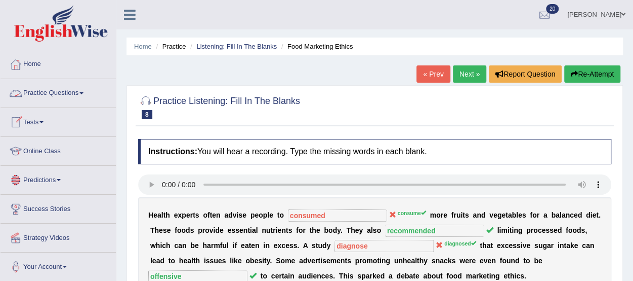
click at [68, 89] on link "Practice Questions" at bounding box center [58, 91] width 115 height 25
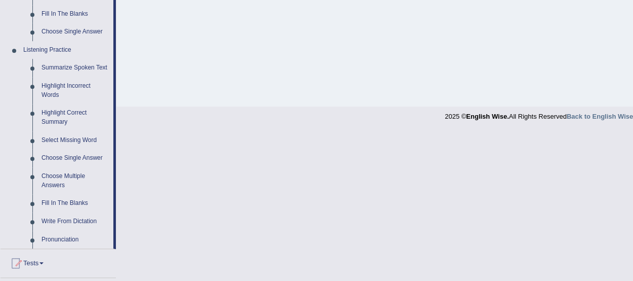
scroll to position [397, 0]
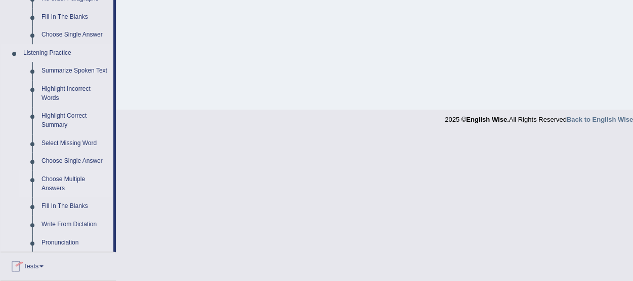
click at [65, 176] on link "Choose Multiple Answers" at bounding box center [75, 183] width 76 height 27
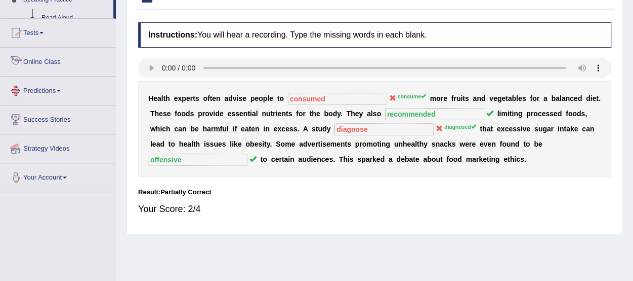
scroll to position [170, 0]
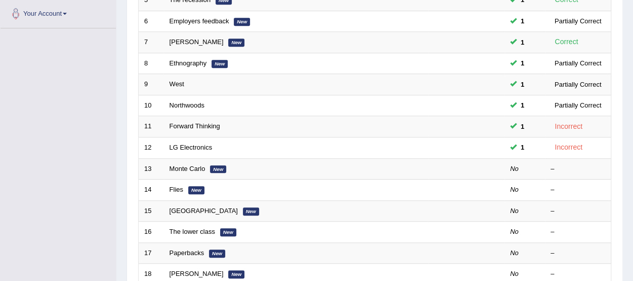
scroll to position [255, 0]
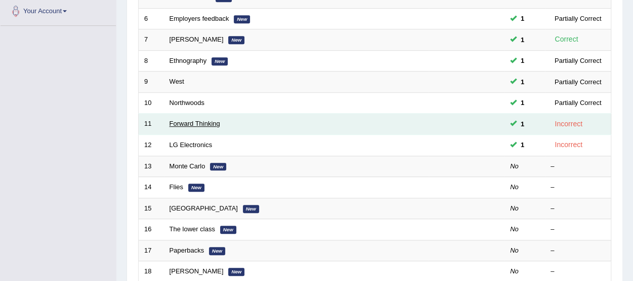
click at [200, 120] on link "Forward Thinking" at bounding box center [195, 124] width 51 height 8
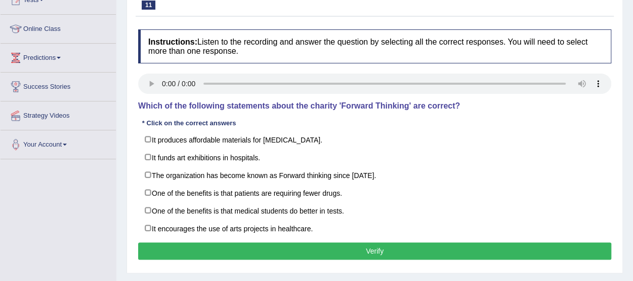
scroll to position [145, 0]
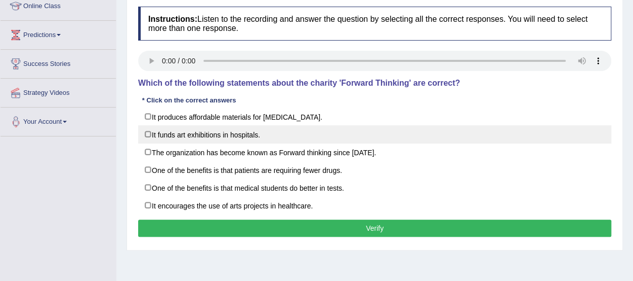
click at [146, 132] on label "It funds art exhibitions in hospitals." at bounding box center [374, 134] width 473 height 18
checkbox input "true"
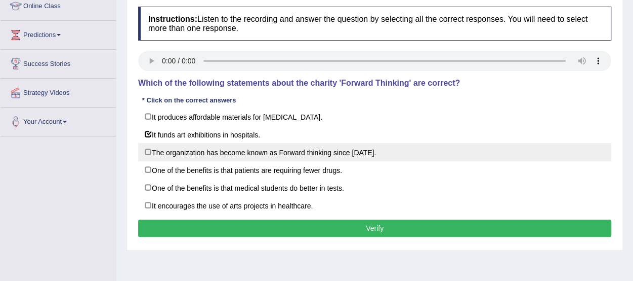
click at [147, 151] on label "The organization has become known as Forward thinking since [DATE]." at bounding box center [374, 152] width 473 height 18
checkbox input "false"
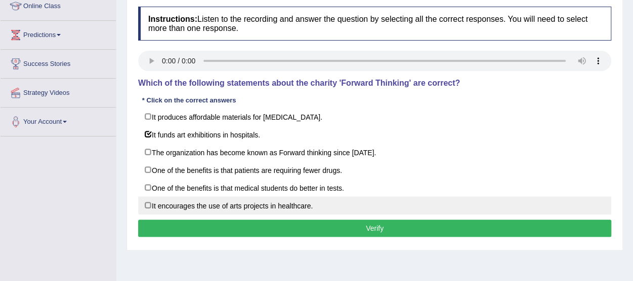
click at [150, 200] on label "It encourages the use of arts projects in healthcare." at bounding box center [374, 205] width 473 height 18
checkbox input "false"
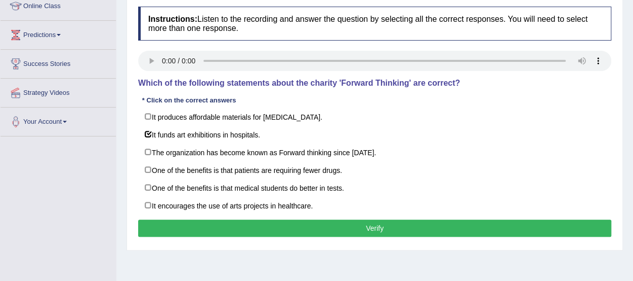
click at [158, 223] on button "Verify" at bounding box center [374, 227] width 473 height 17
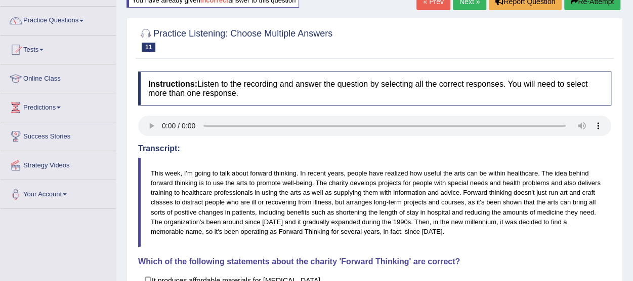
scroll to position [67, 0]
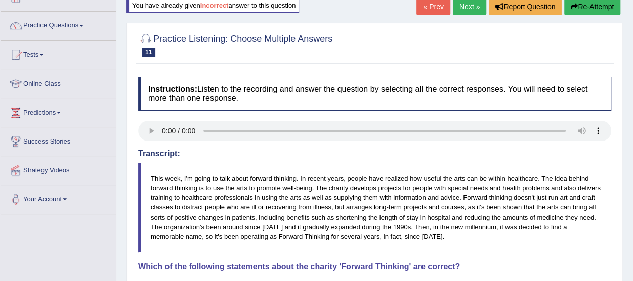
click at [462, 8] on link "Next »" at bounding box center [469, 6] width 33 height 17
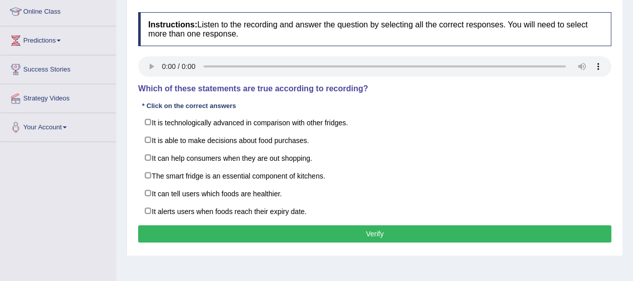
scroll to position [140, 0]
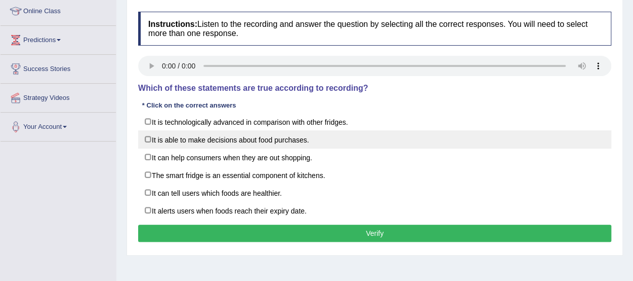
click at [148, 138] on label "It is able to make decisions about food purchases." at bounding box center [374, 139] width 473 height 18
checkbox input "true"
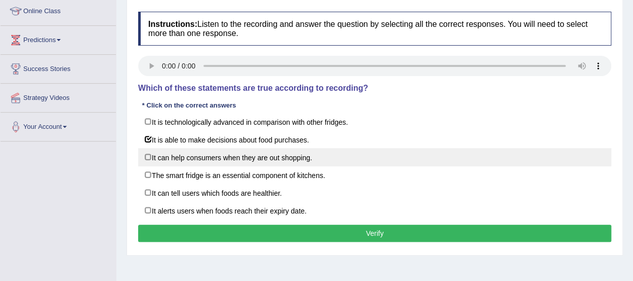
click at [150, 155] on label "It can help consumers when they are out shopping." at bounding box center [374, 157] width 473 height 18
checkbox input "true"
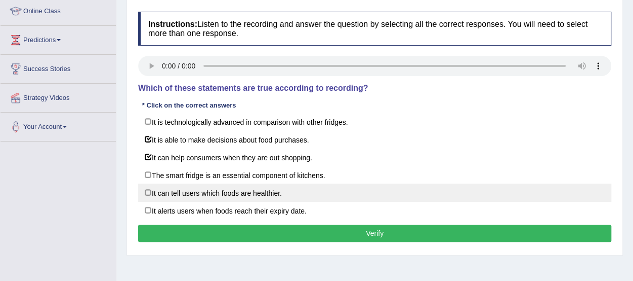
click at [149, 191] on label "It can tell users which foods are healthier." at bounding box center [374, 192] width 473 height 18
checkbox input "true"
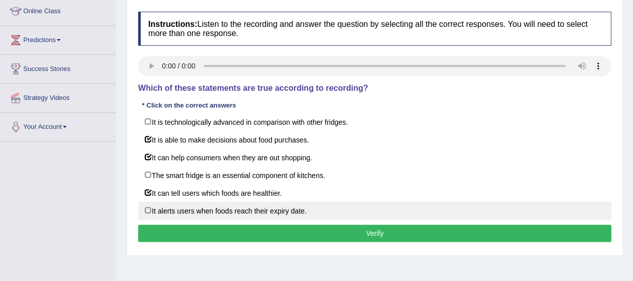
click at [147, 203] on label "It alerts users when foods reach their expiry date." at bounding box center [374, 210] width 473 height 18
checkbox input "true"
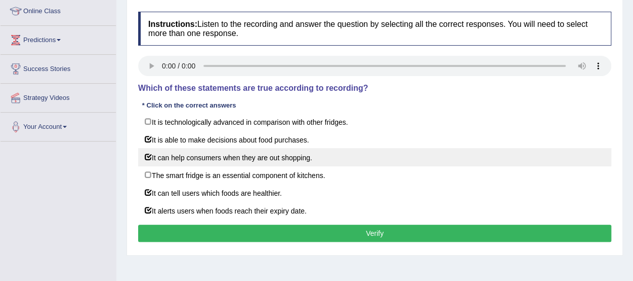
click at [149, 154] on label "It can help consumers when they are out shopping." at bounding box center [374, 157] width 473 height 18
checkbox input "false"
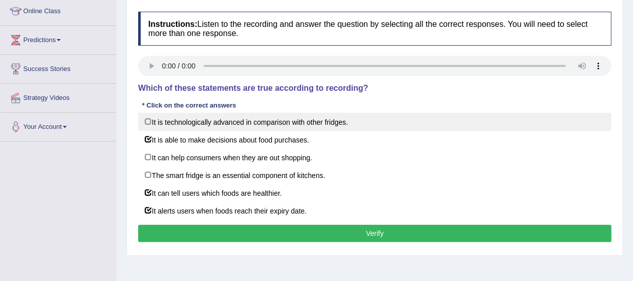
click at [150, 120] on label "It is technologically advanced in comparison with other fridges." at bounding box center [374, 121] width 473 height 18
checkbox input "true"
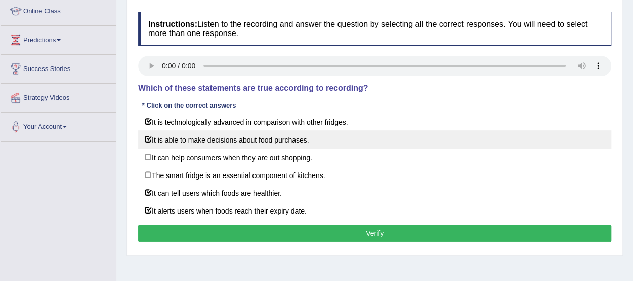
click at [149, 137] on label "It is able to make decisions about food purchases." at bounding box center [374, 139] width 473 height 18
checkbox input "false"
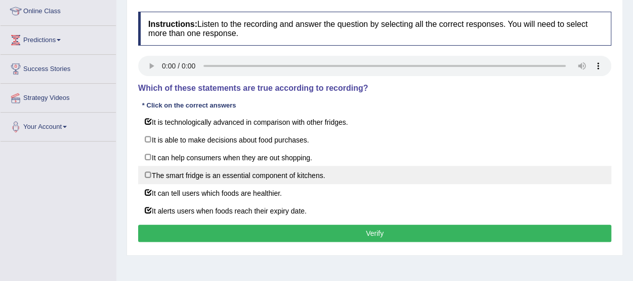
click at [148, 174] on label "The smart fridge is an essential component of kitchens." at bounding box center [374, 175] width 473 height 18
checkbox input "true"
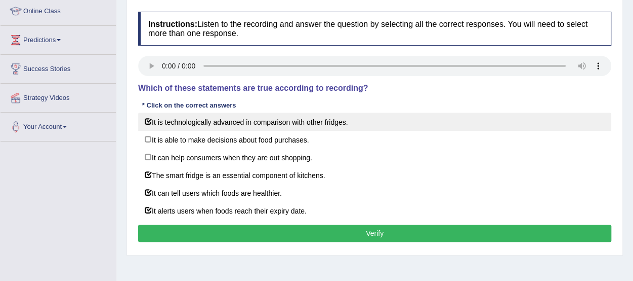
click at [149, 121] on label "It is technologically advanced in comparison with other fridges." at bounding box center [374, 121] width 473 height 18
checkbox input "false"
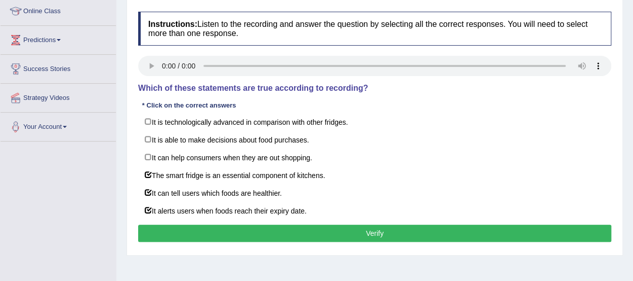
click at [199, 232] on button "Verify" at bounding box center [374, 232] width 473 height 17
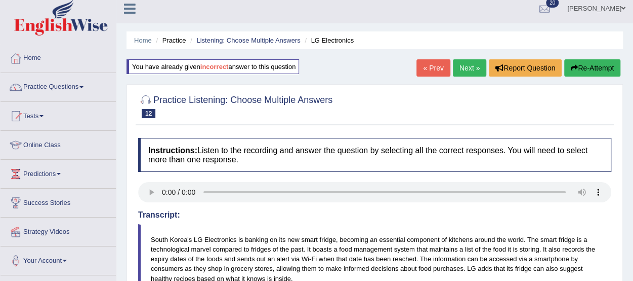
scroll to position [3, 0]
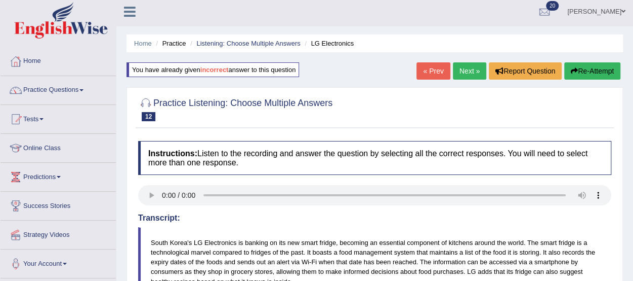
click at [588, 67] on button "Re-Attempt" at bounding box center [593, 70] width 56 height 17
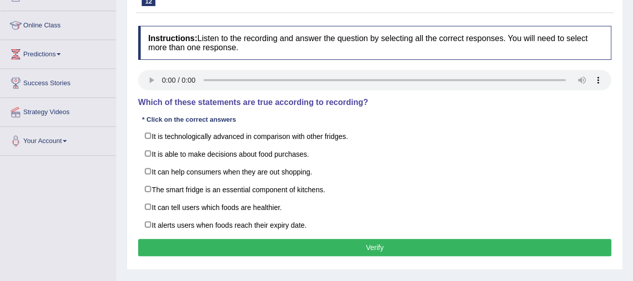
scroll to position [129, 0]
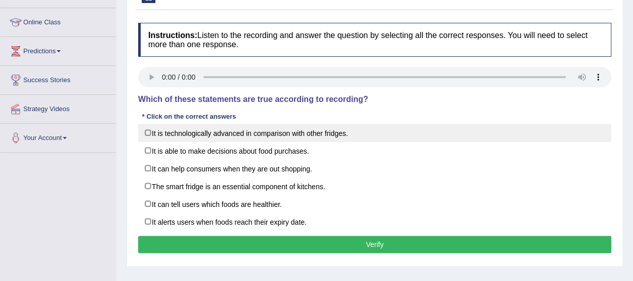
click at [149, 130] on label "It is technologically advanced in comparison with other fridges." at bounding box center [374, 133] width 473 height 18
checkbox input "true"
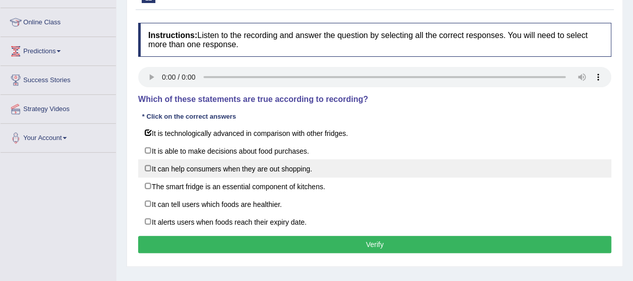
click at [147, 167] on label "It can help consumers when they are out shopping." at bounding box center [374, 168] width 473 height 18
checkbox input "true"
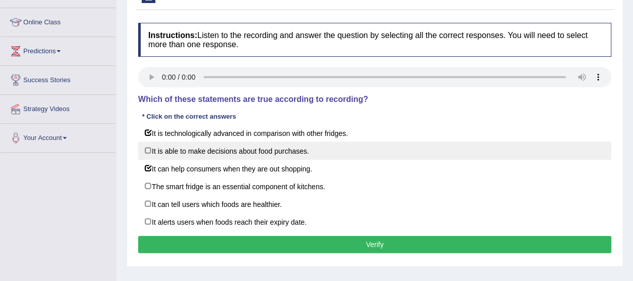
click at [147, 147] on label "It is able to make decisions about food purchases." at bounding box center [374, 150] width 473 height 18
checkbox input "true"
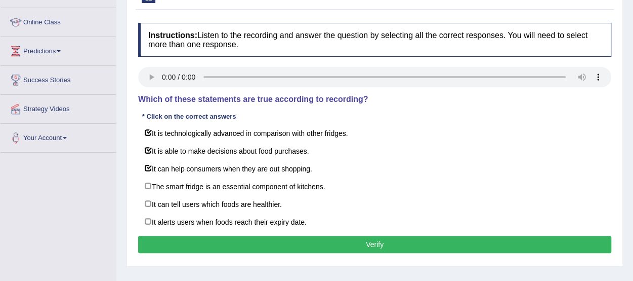
click at [157, 235] on button "Verify" at bounding box center [374, 243] width 473 height 17
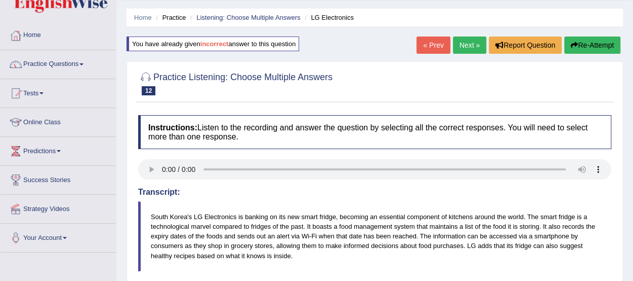
scroll to position [27, 0]
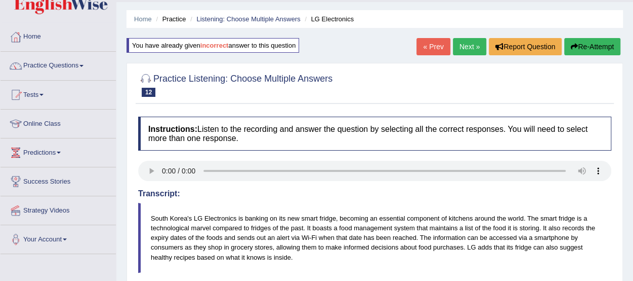
click at [466, 45] on link "Next »" at bounding box center [469, 46] width 33 height 17
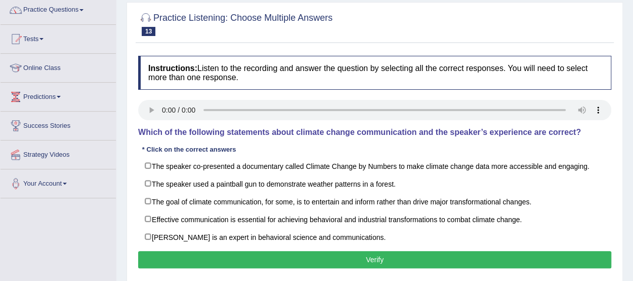
scroll to position [112, 0]
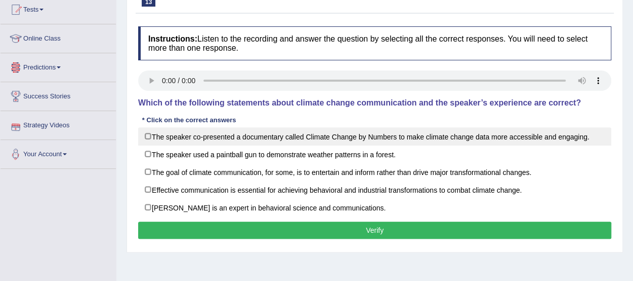
click at [148, 136] on label "The speaker co-presented a documentary called Climate Change by Numbers to make…" at bounding box center [374, 136] width 473 height 18
checkbox input "true"
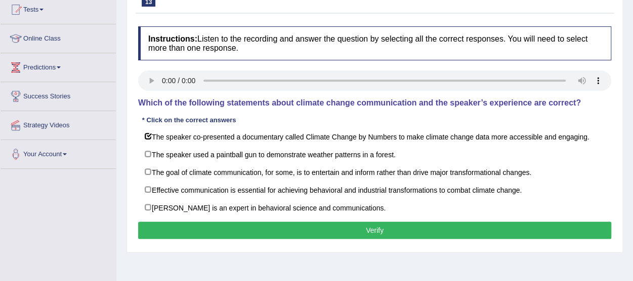
click at [202, 226] on button "Verify" at bounding box center [374, 229] width 473 height 17
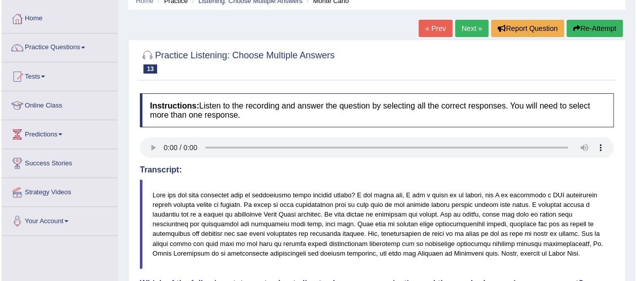
scroll to position [45, 0]
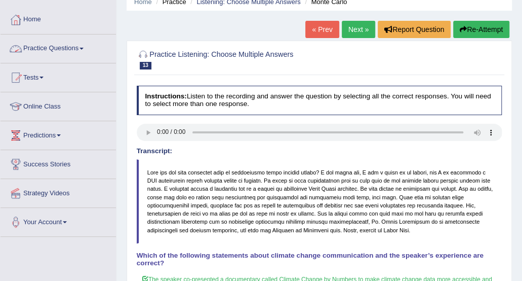
click at [56, 47] on link "Practice Questions" at bounding box center [58, 46] width 115 height 25
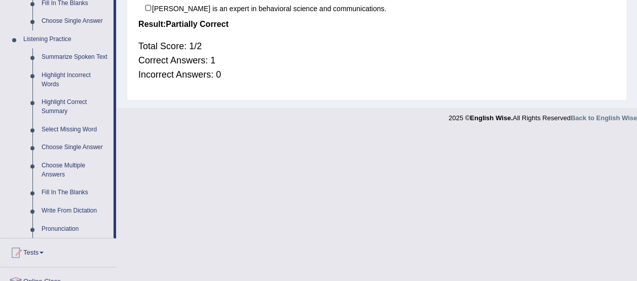
scroll to position [406, 0]
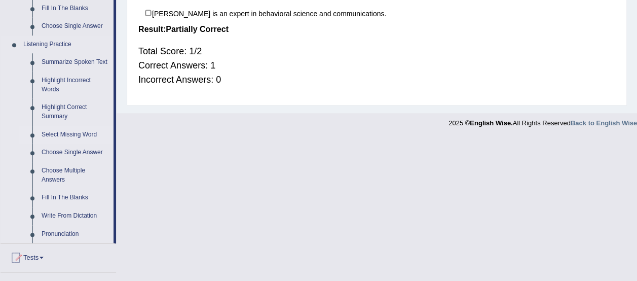
click at [84, 128] on link "Select Missing Word" at bounding box center [75, 135] width 76 height 18
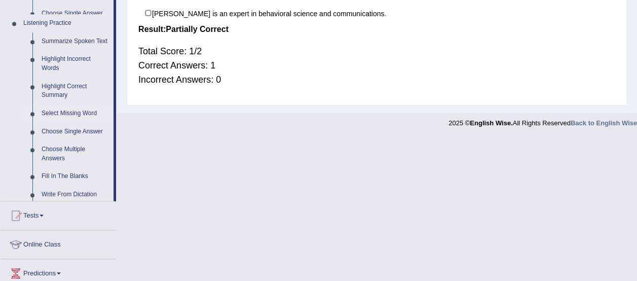
scroll to position [271, 0]
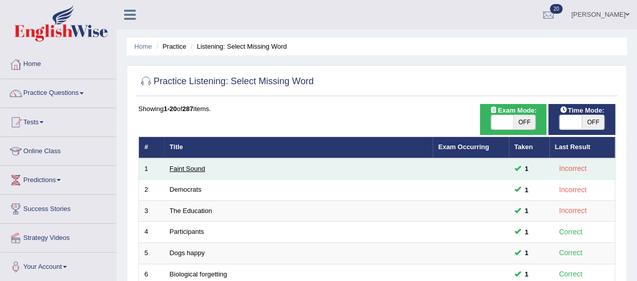
click at [195, 167] on link "Faint Sound" at bounding box center [187, 169] width 35 height 8
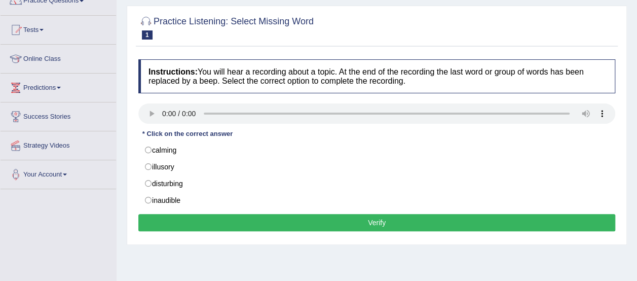
scroll to position [99, 0]
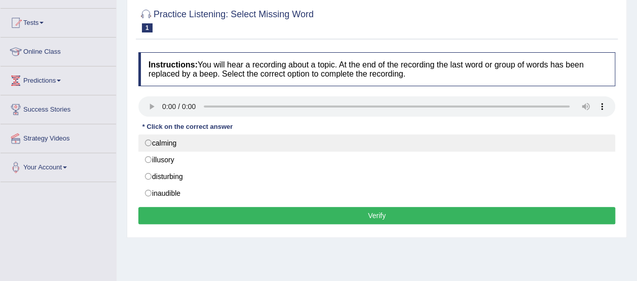
click at [147, 144] on label "calming" at bounding box center [376, 142] width 477 height 17
radio input "true"
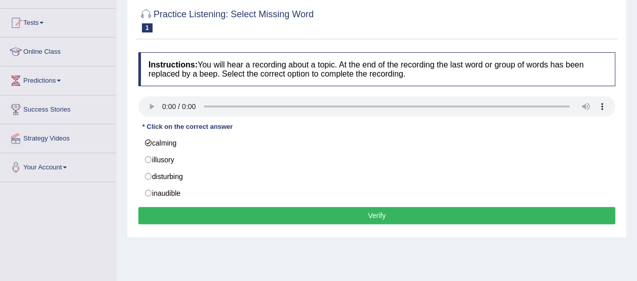
click at [147, 208] on button "Verify" at bounding box center [376, 215] width 477 height 17
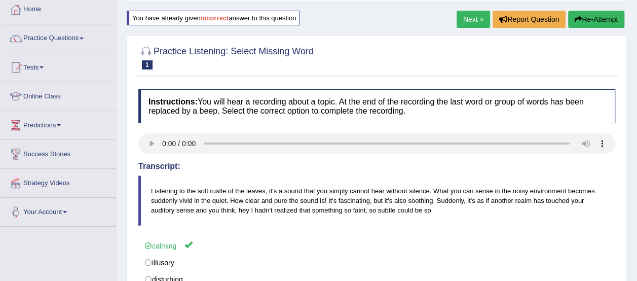
scroll to position [51, 0]
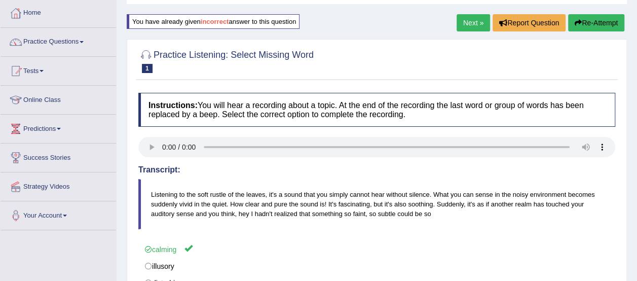
click at [469, 23] on link "Next »" at bounding box center [472, 22] width 33 height 17
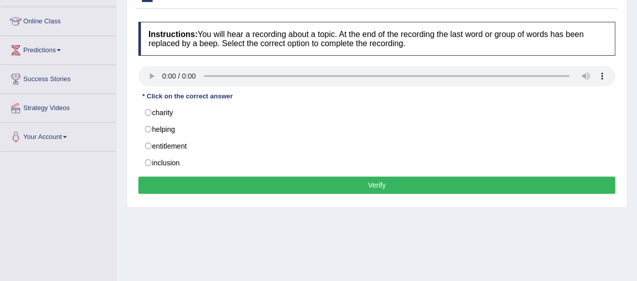
scroll to position [126, 0]
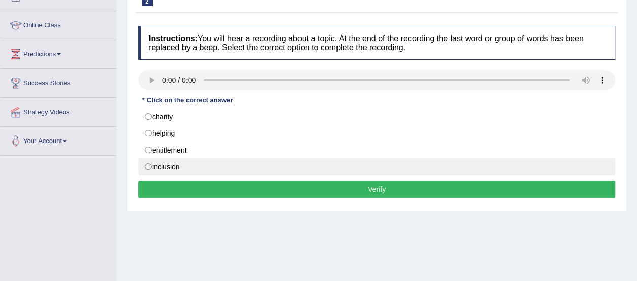
click at [147, 166] on label "inclusion" at bounding box center [376, 166] width 477 height 17
radio input "true"
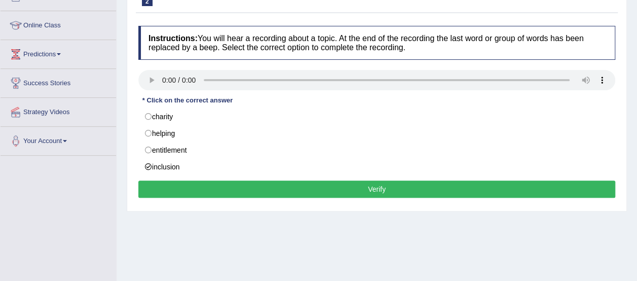
click at [152, 177] on div "Instructions: You will hear a recording about a topic. At the end of the record…" at bounding box center [377, 113] width 482 height 185
click at [152, 181] on button "Verify" at bounding box center [376, 188] width 477 height 17
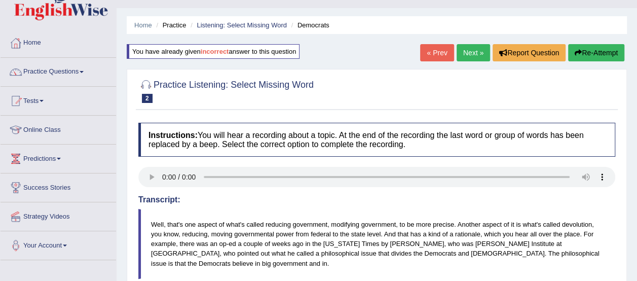
scroll to position [14, 0]
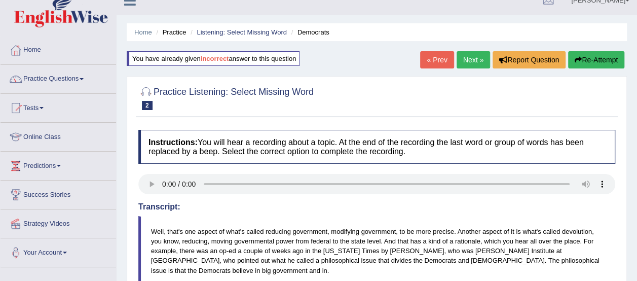
click at [468, 62] on link "Next »" at bounding box center [472, 59] width 33 height 17
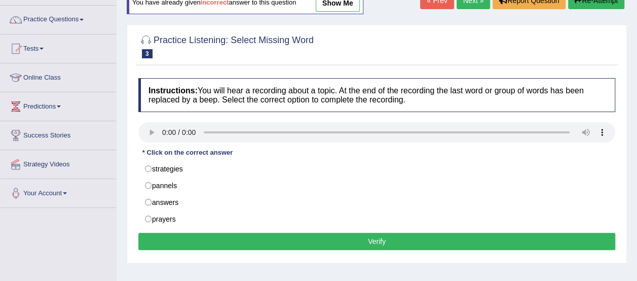
scroll to position [74, 0]
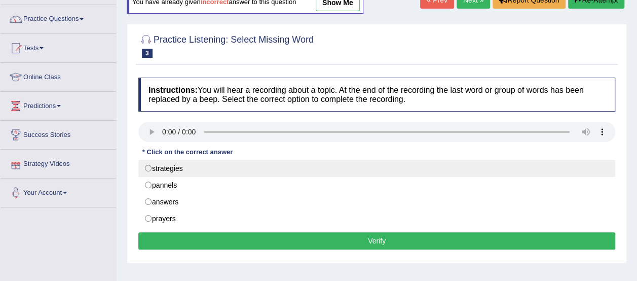
click at [147, 170] on label "strategies" at bounding box center [376, 168] width 477 height 17
radio input "true"
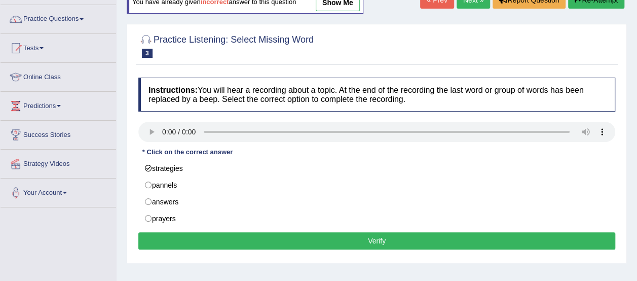
click at [164, 241] on button "Verify" at bounding box center [376, 240] width 477 height 17
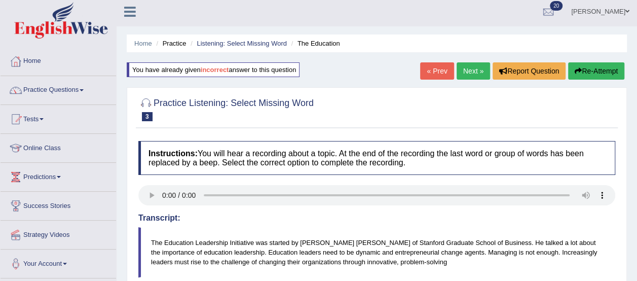
scroll to position [3, 0]
click at [72, 86] on link "Practice Questions" at bounding box center [58, 88] width 115 height 25
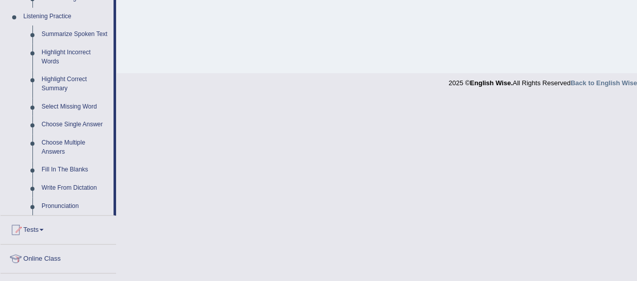
scroll to position [438, 0]
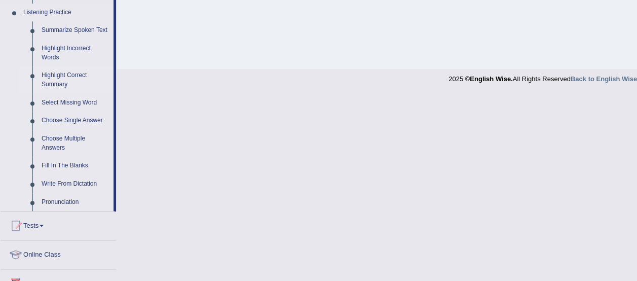
click at [60, 75] on link "Highlight Correct Summary" at bounding box center [75, 79] width 76 height 27
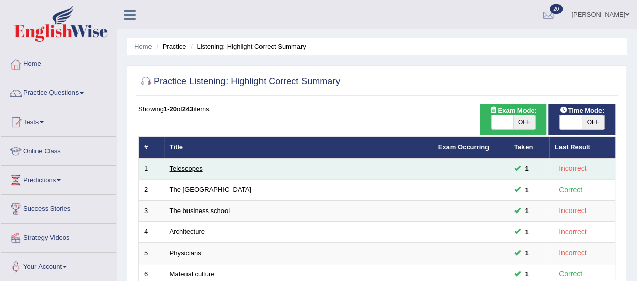
click at [183, 168] on link "Telescopes" at bounding box center [186, 169] width 33 height 8
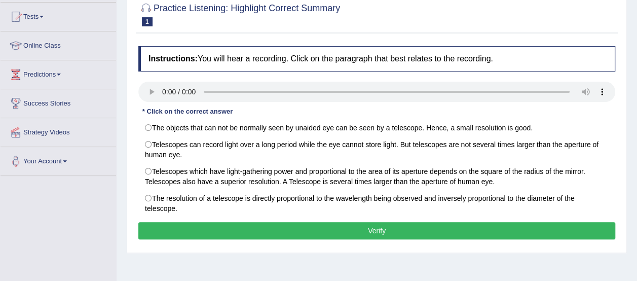
scroll to position [107, 0]
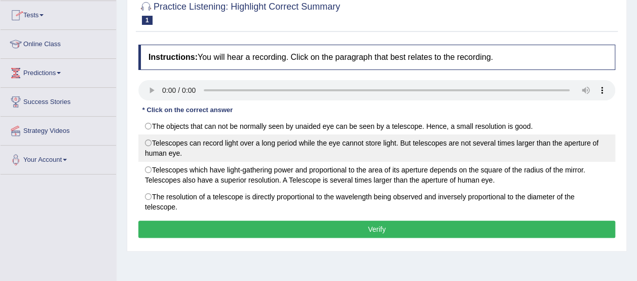
click at [146, 137] on label "Telescopes can record light over a long period while the eye cannot store light…" at bounding box center [376, 147] width 477 height 27
radio input "true"
click at [148, 140] on label "Telescopes can record light over a long period while the eye cannot store light…" at bounding box center [376, 147] width 477 height 27
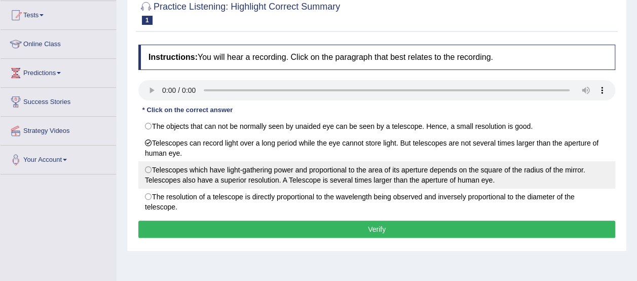
click at [146, 169] on label "Telescopes which have light-gathering power and proportional to the area of its…" at bounding box center [376, 174] width 477 height 27
radio input "true"
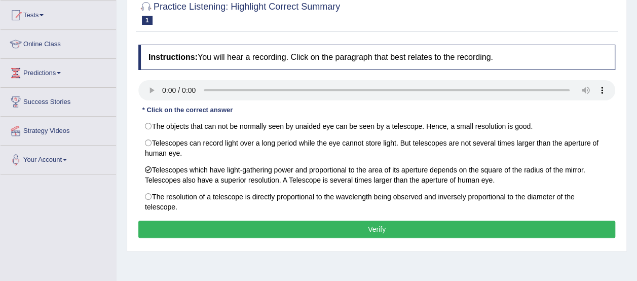
click at [179, 221] on button "Verify" at bounding box center [376, 228] width 477 height 17
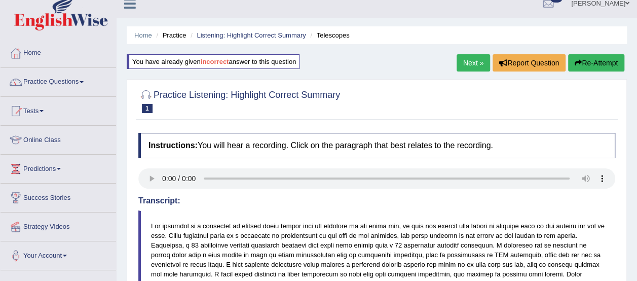
scroll to position [0, 0]
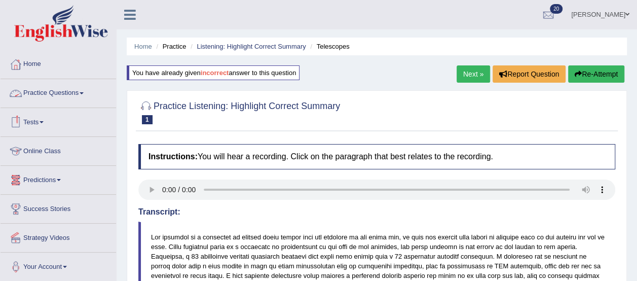
click at [68, 92] on link "Practice Questions" at bounding box center [58, 91] width 115 height 25
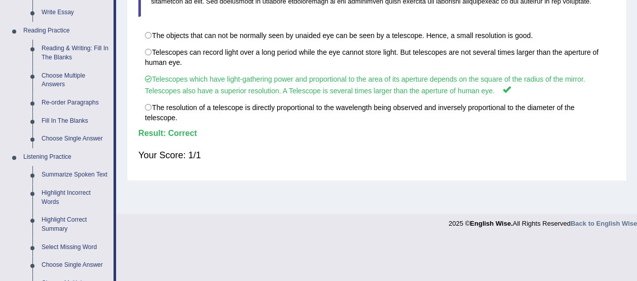
scroll to position [294, 0]
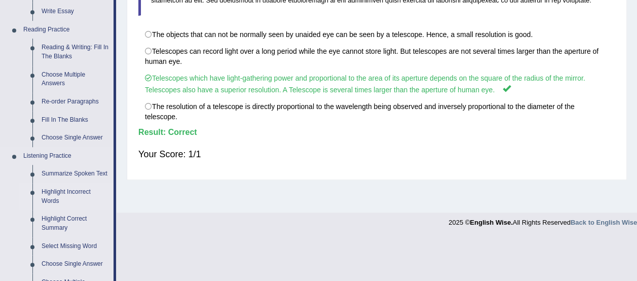
click at [65, 190] on link "Highlight Incorrect Words" at bounding box center [75, 196] width 76 height 27
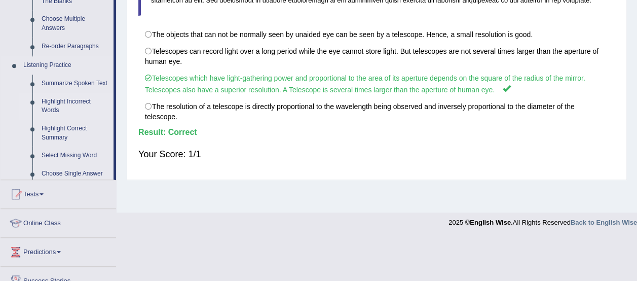
scroll to position [261, 0]
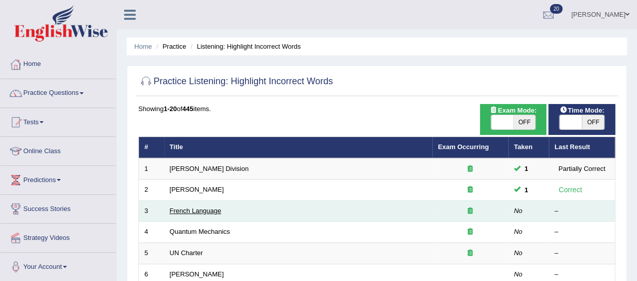
click at [185, 210] on link "French Language" at bounding box center [196, 211] width 52 height 8
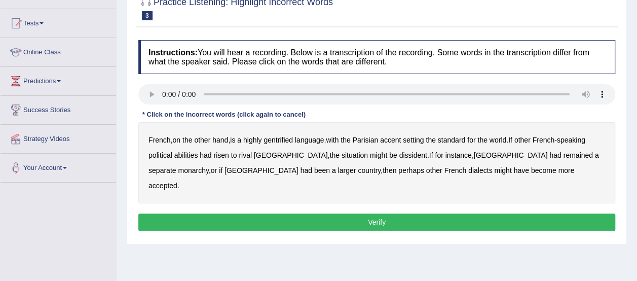
scroll to position [99, 0]
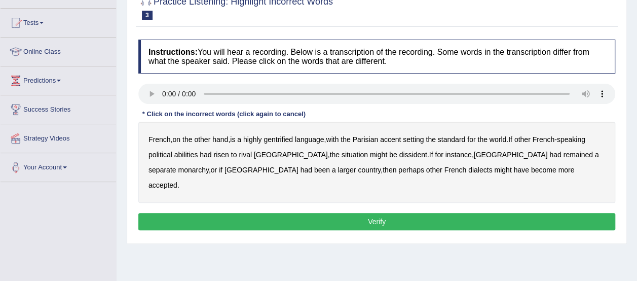
click at [285, 139] on b "gentrified" at bounding box center [277, 139] width 29 height 8
click at [190, 153] on b "abilities" at bounding box center [186, 154] width 24 height 8
click at [399, 151] on b "dissident" at bounding box center [413, 154] width 28 height 8
click at [387, 213] on button "Verify" at bounding box center [376, 221] width 477 height 17
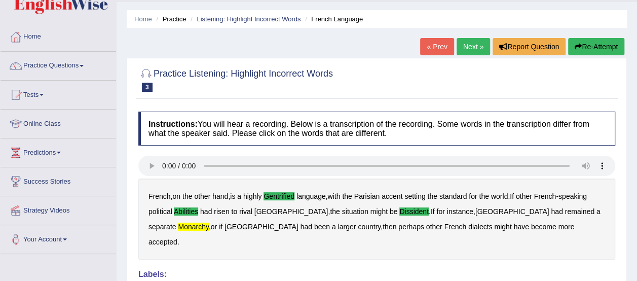
scroll to position [26, 0]
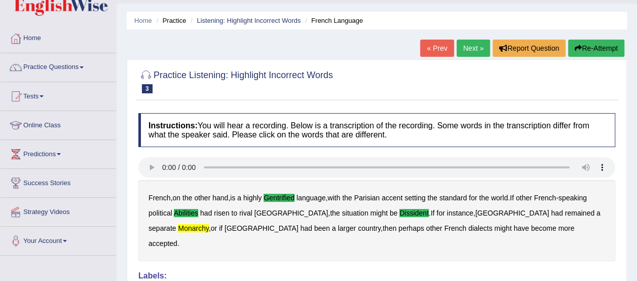
click at [467, 51] on link "Next »" at bounding box center [472, 47] width 33 height 17
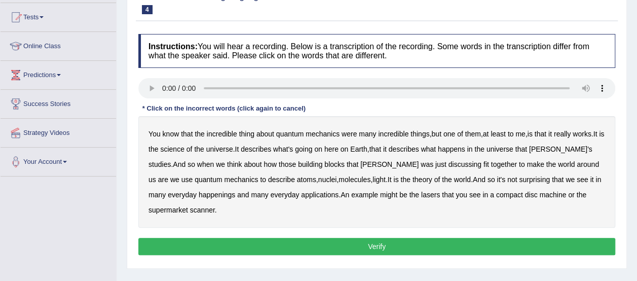
scroll to position [107, 0]
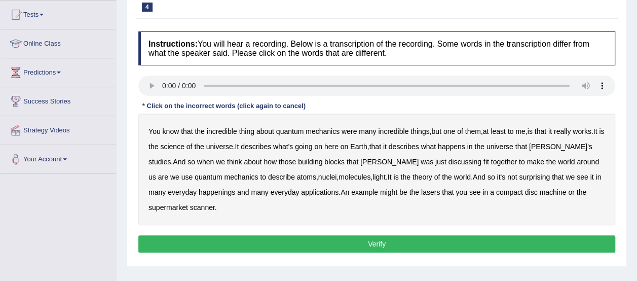
click at [176, 146] on b "science" at bounding box center [172, 146] width 24 height 8
click at [448, 160] on b "discussing" at bounding box center [464, 161] width 33 height 8
click at [199, 191] on b "happenings" at bounding box center [217, 192] width 36 height 8
click at [539, 190] on b "machine" at bounding box center [552, 192] width 27 height 8
click at [466, 241] on button "Verify" at bounding box center [376, 243] width 477 height 17
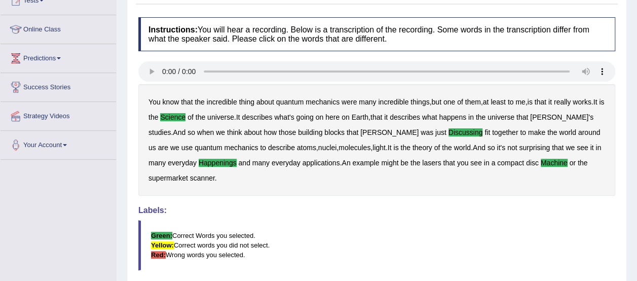
scroll to position [0, 0]
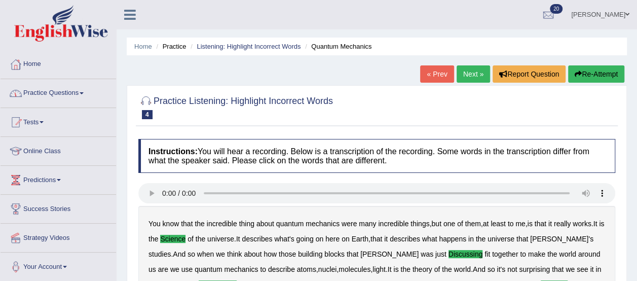
click at [71, 97] on link "Practice Questions" at bounding box center [58, 91] width 115 height 25
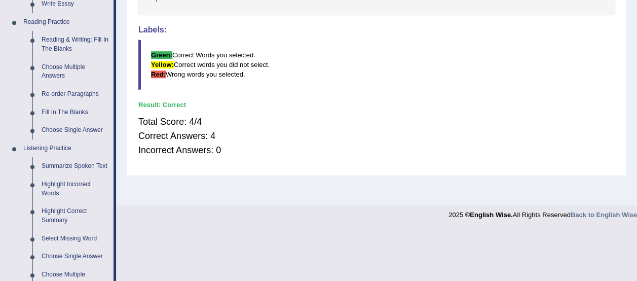
scroll to position [296, 0]
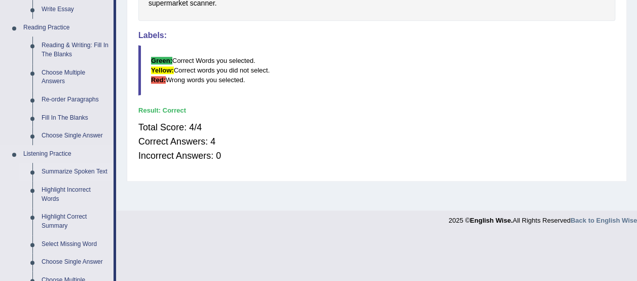
click at [85, 169] on link "Summarize Spoken Text" at bounding box center [75, 172] width 76 height 18
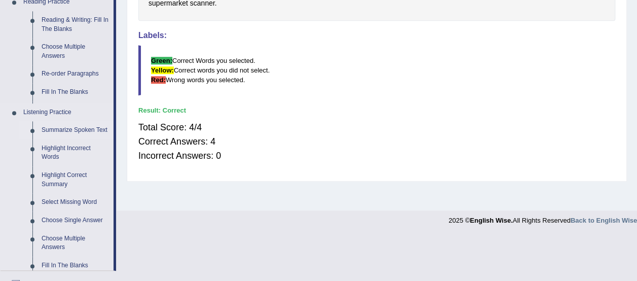
scroll to position [200, 0]
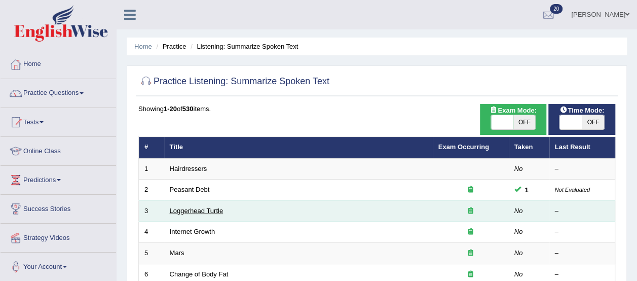
click at [191, 212] on link "Loggerhead Turtle" at bounding box center [197, 211] width 54 height 8
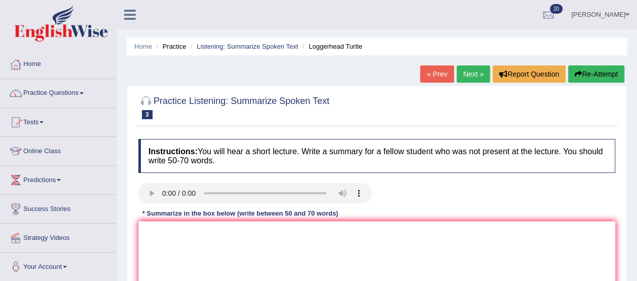
click at [51, 93] on link "Practice Questions" at bounding box center [58, 91] width 115 height 25
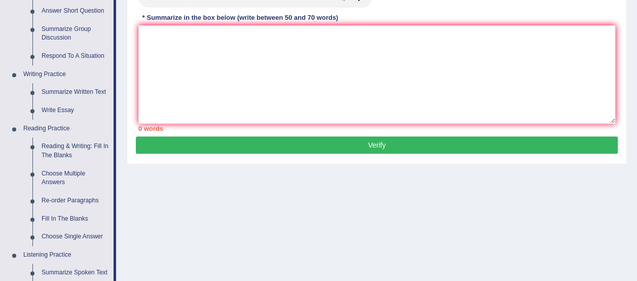
scroll to position [194, 0]
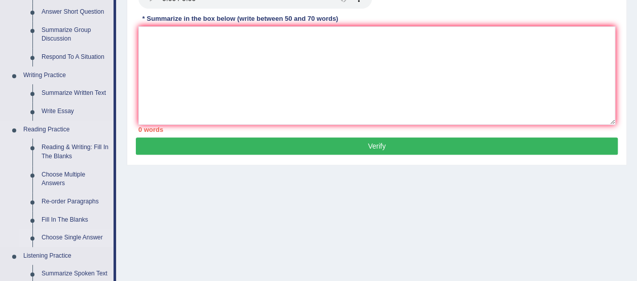
click at [66, 237] on link "Choose Single Answer" at bounding box center [75, 237] width 76 height 18
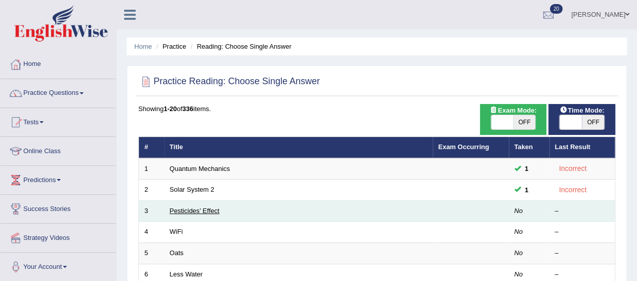
click at [201, 208] on link "Pesticides’ Effect" at bounding box center [195, 211] width 50 height 8
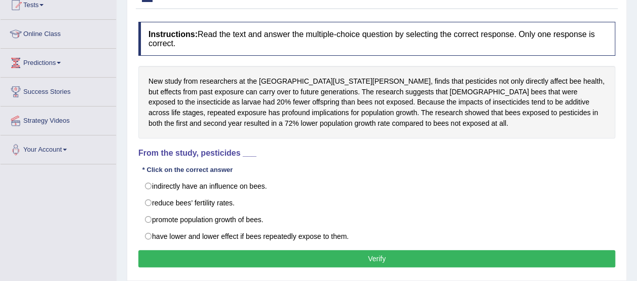
scroll to position [116, 0]
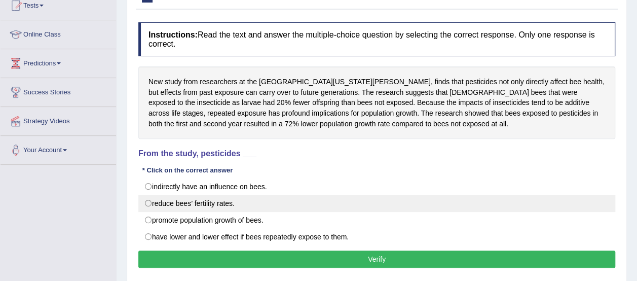
click at [149, 204] on label "reduce bees’ fertility rates." at bounding box center [376, 202] width 477 height 17
radio input "true"
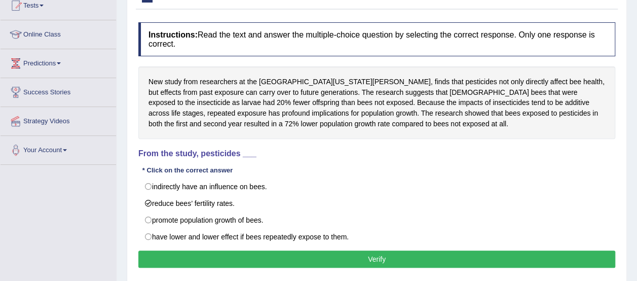
click at [174, 251] on button "Verify" at bounding box center [376, 258] width 477 height 17
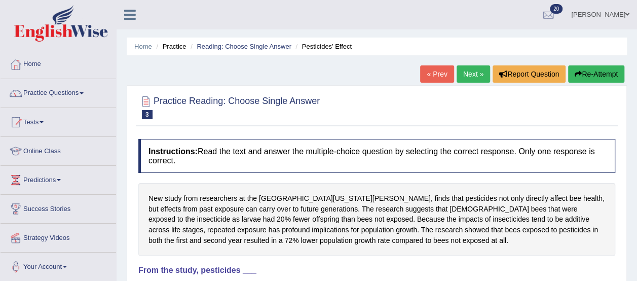
scroll to position [0, 0]
click at [73, 93] on link "Practice Questions" at bounding box center [58, 91] width 115 height 25
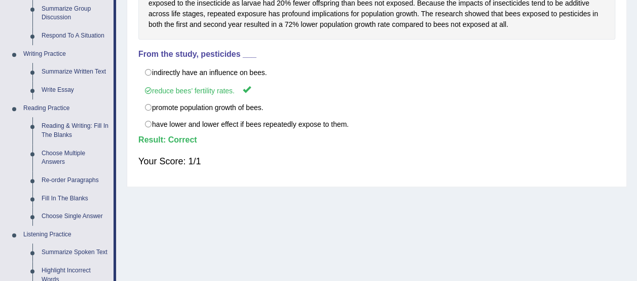
scroll to position [215, 0]
click at [79, 197] on link "Fill In The Blanks" at bounding box center [75, 199] width 76 height 18
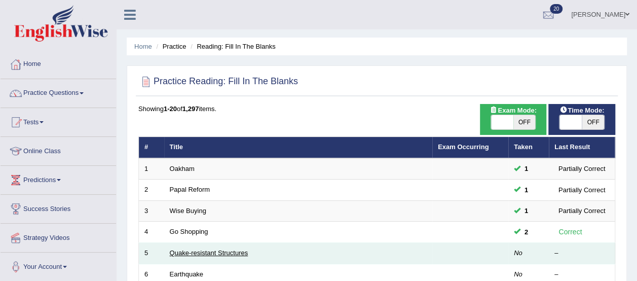
click at [186, 250] on link "Quake-resistant Structures" at bounding box center [209, 253] width 78 height 8
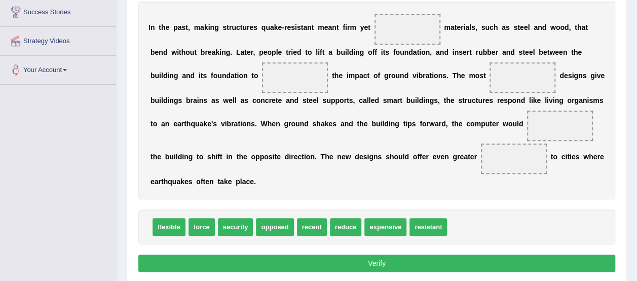
scroll to position [197, 0]
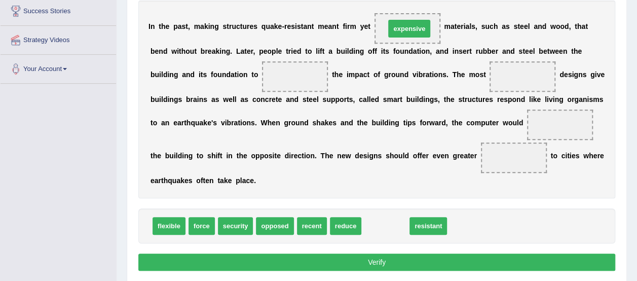
drag, startPoint x: 396, startPoint y: 225, endPoint x: 420, endPoint y: 28, distance: 198.4
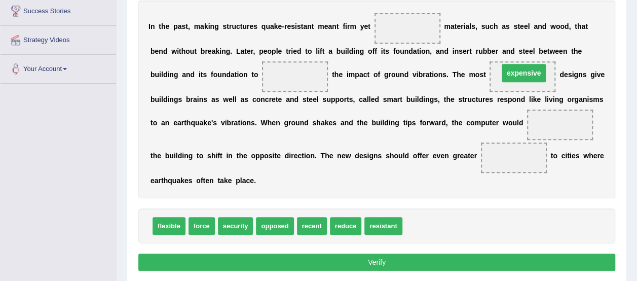
drag, startPoint x: 403, startPoint y: 28, endPoint x: 520, endPoint y: 72, distance: 124.7
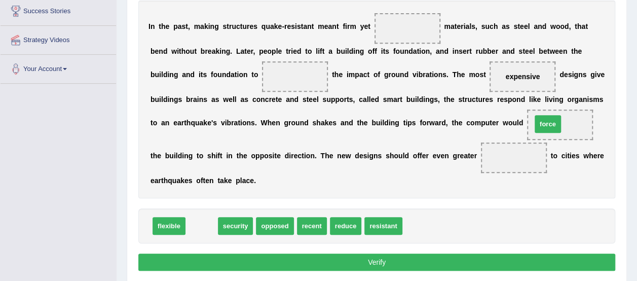
drag, startPoint x: 207, startPoint y: 220, endPoint x: 552, endPoint y: 118, distance: 360.5
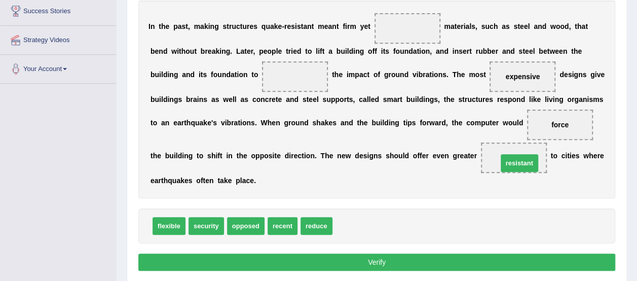
drag, startPoint x: 356, startPoint y: 221, endPoint x: 517, endPoint y: 158, distance: 172.4
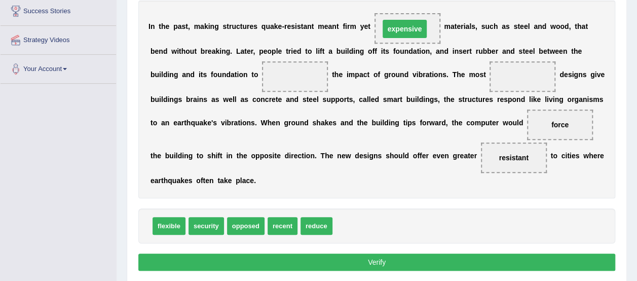
drag, startPoint x: 522, startPoint y: 72, endPoint x: 405, endPoint y: 26, distance: 126.2
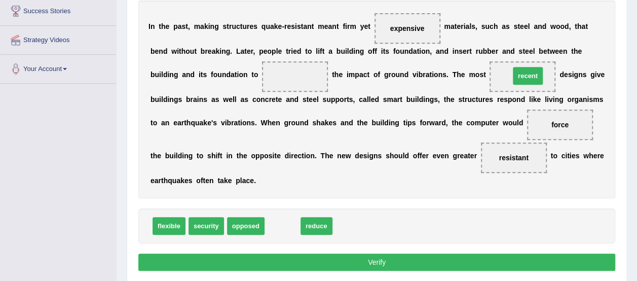
drag, startPoint x: 283, startPoint y: 222, endPoint x: 528, endPoint y: 72, distance: 287.3
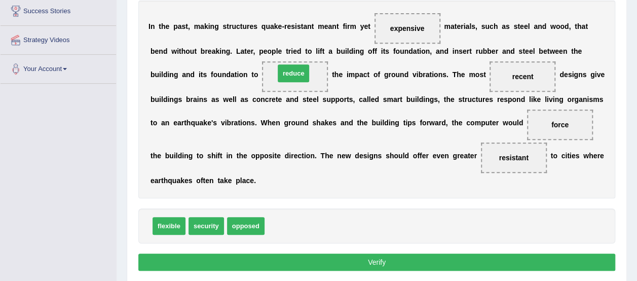
drag, startPoint x: 290, startPoint y: 222, endPoint x: 300, endPoint y: 70, distance: 152.8
click at [362, 256] on button "Verify" at bounding box center [376, 261] width 477 height 17
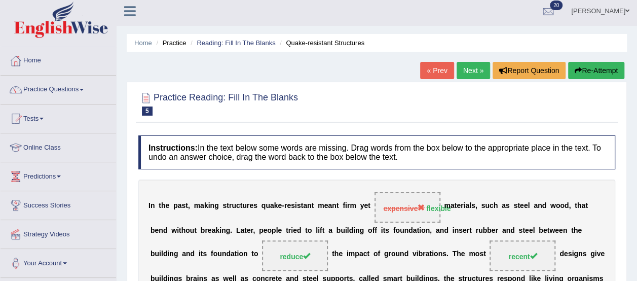
scroll to position [0, 0]
